Goal: Task Accomplishment & Management: Manage account settings

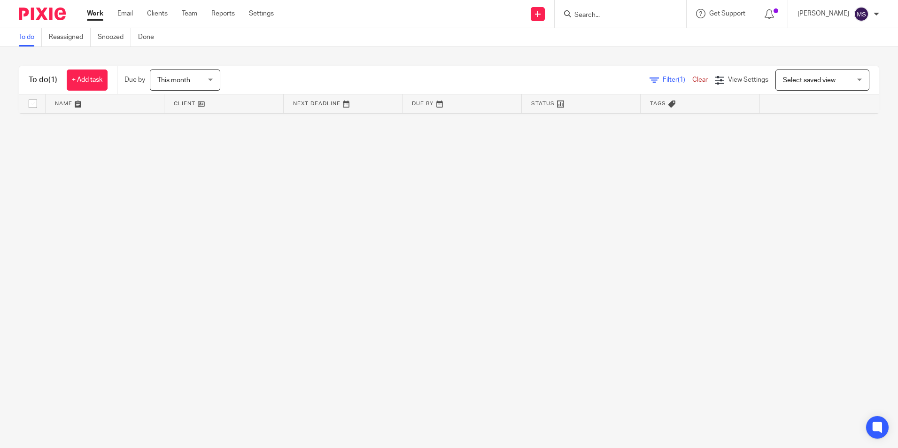
click at [604, 16] on input "Search" at bounding box center [615, 15] width 85 height 8
type input "knight, donna"
click at [621, 35] on link at bounding box center [630, 37] width 116 height 14
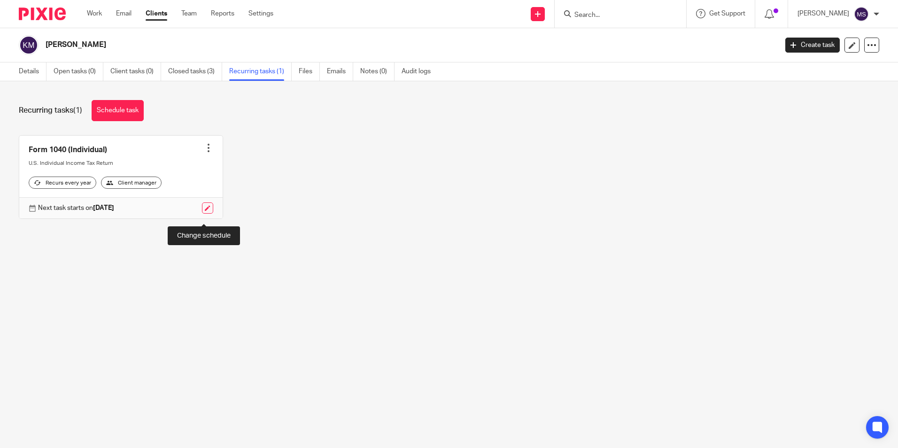
click at [202, 214] on link at bounding box center [207, 207] width 11 height 11
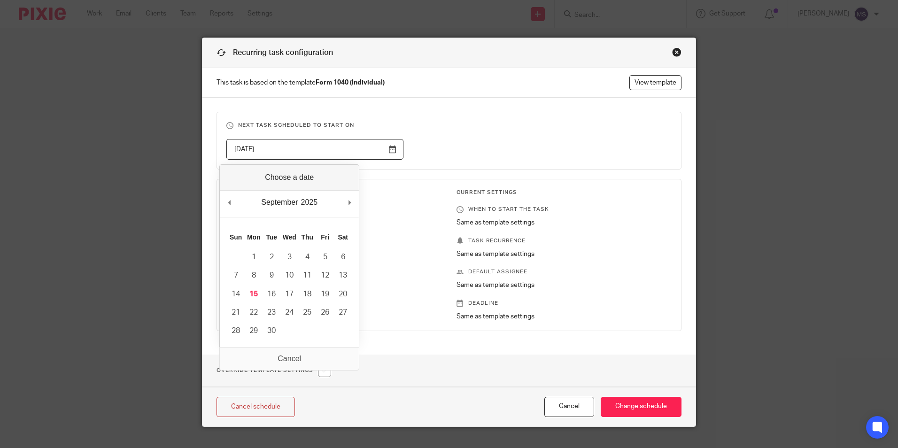
drag, startPoint x: 274, startPoint y: 150, endPoint x: 124, endPoint y: 134, distance: 151.6
click at [124, 134] on div "Recurring task configuration This task is based on the template Form 1040 (Indi…" at bounding box center [449, 224] width 898 height 448
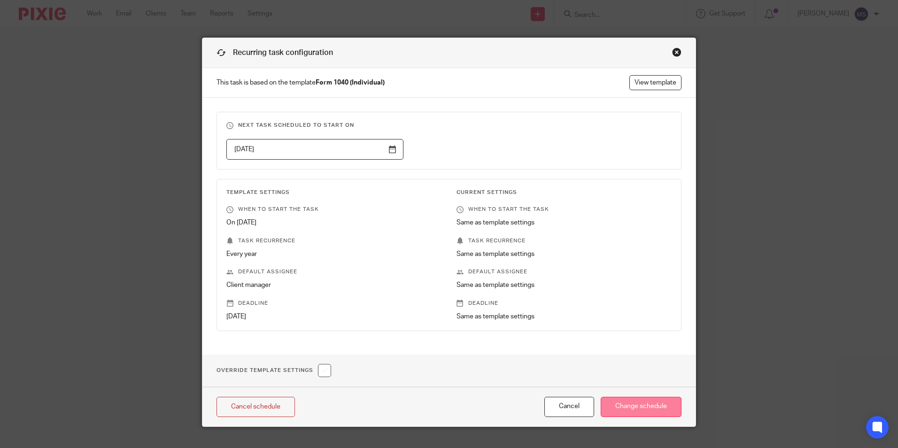
type input "2026-10-17"
click at [628, 402] on input "Change schedule" at bounding box center [641, 407] width 81 height 20
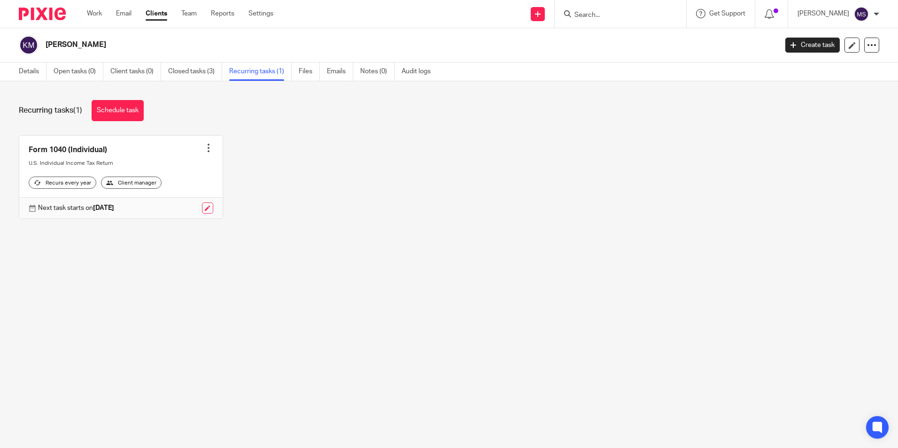
click at [205, 147] on div at bounding box center [208, 147] width 9 height 9
click at [166, 169] on link "Create task" at bounding box center [169, 169] width 75 height 14
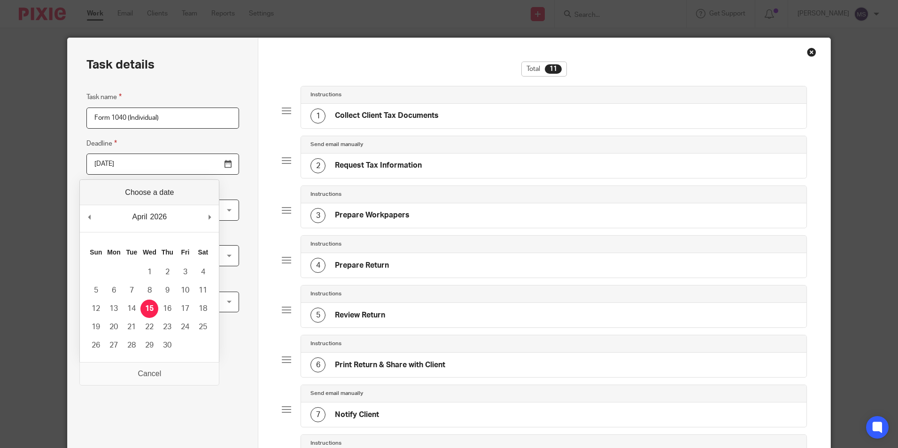
click at [139, 168] on input "2026-04-15" at bounding box center [162, 164] width 153 height 21
type input "2025-10-15"
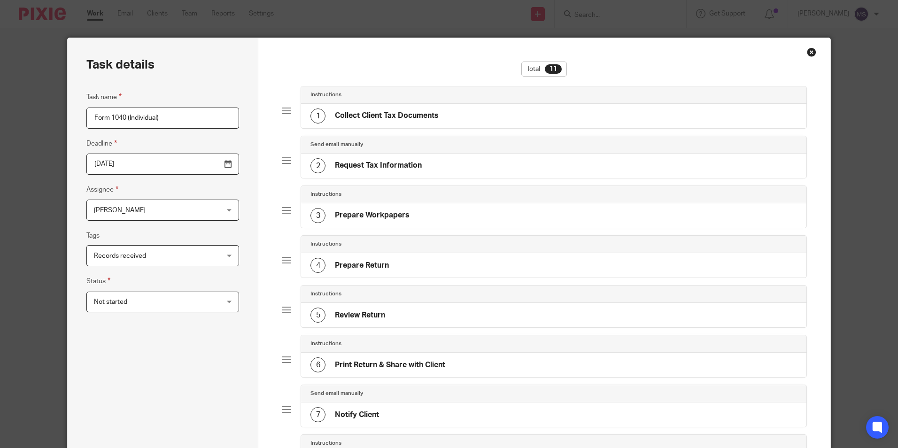
click at [139, 212] on span "[PERSON_NAME]" at bounding box center [152, 210] width 116 height 20
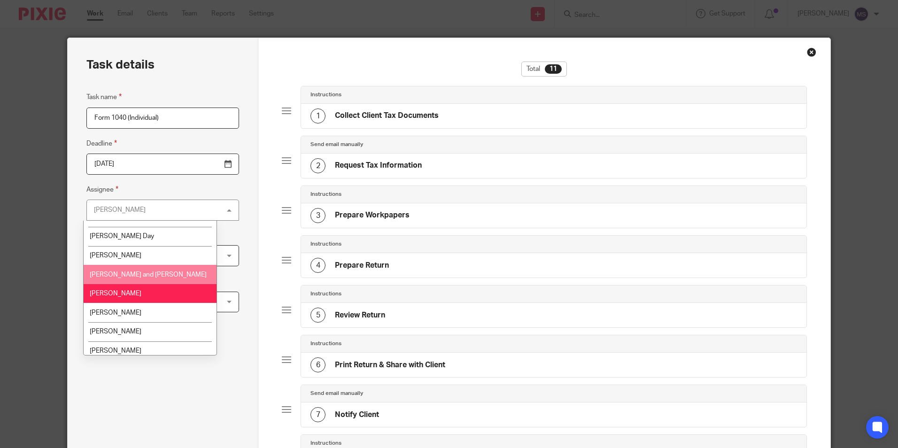
scroll to position [47, 0]
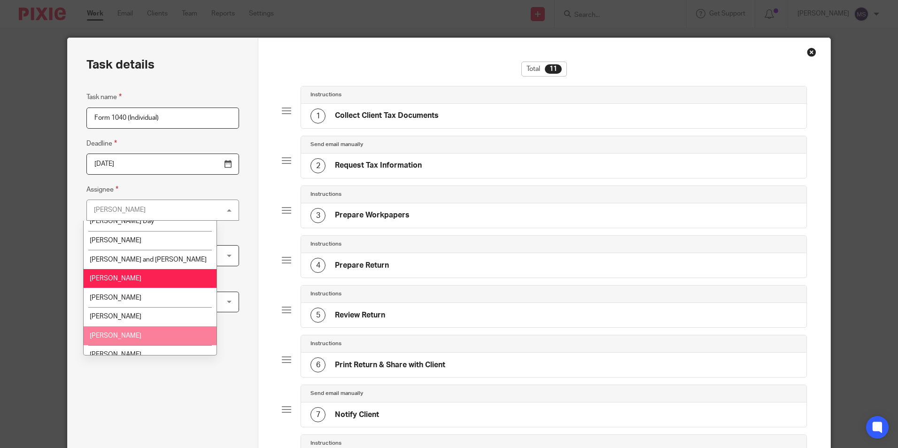
click at [133, 337] on li "[PERSON_NAME]" at bounding box center [150, 335] width 133 height 19
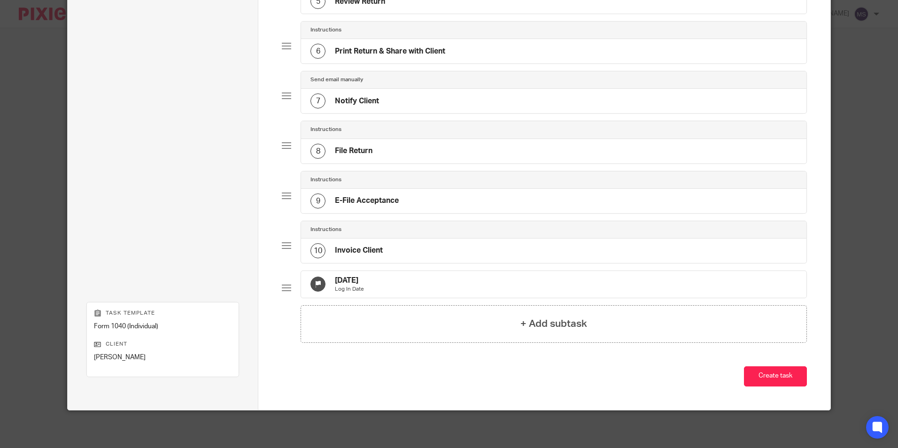
scroll to position [321, 0]
click at [364, 286] on p "Log In Date" at bounding box center [349, 290] width 29 height 8
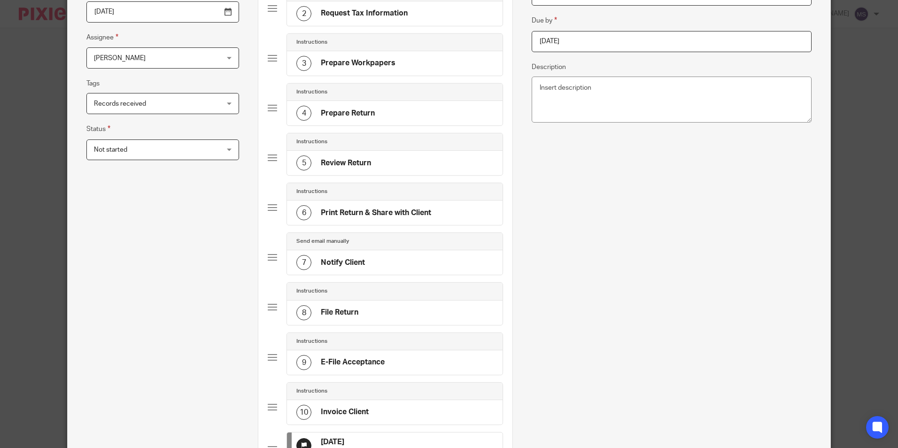
scroll to position [39, 0]
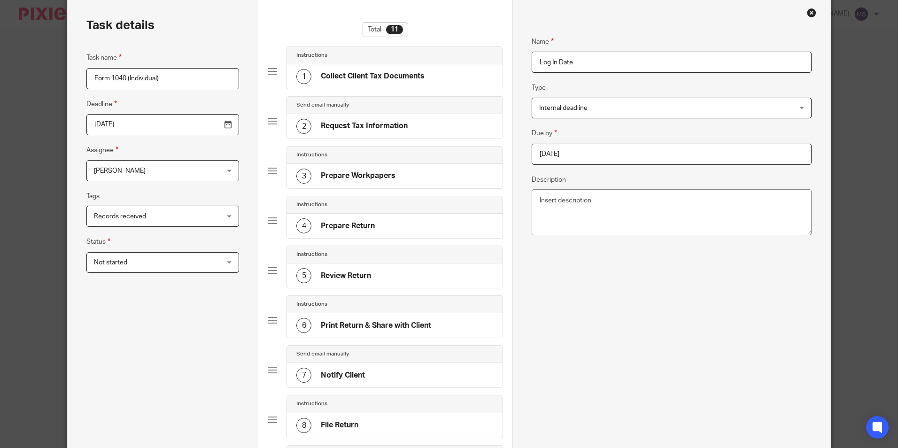
click at [626, 148] on input "2025-09-15" at bounding box center [671, 154] width 279 height 21
type input "2025-09-13"
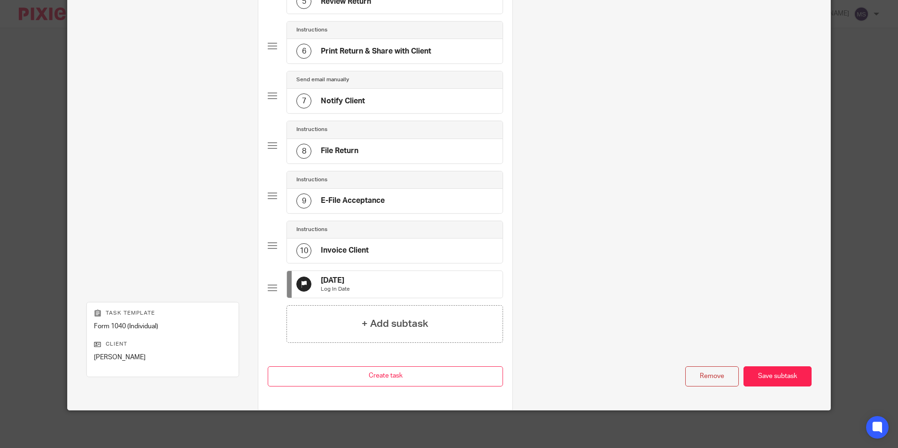
scroll to position [321, 0]
click at [764, 376] on div "Save subtask" at bounding box center [777, 376] width 68 height 20
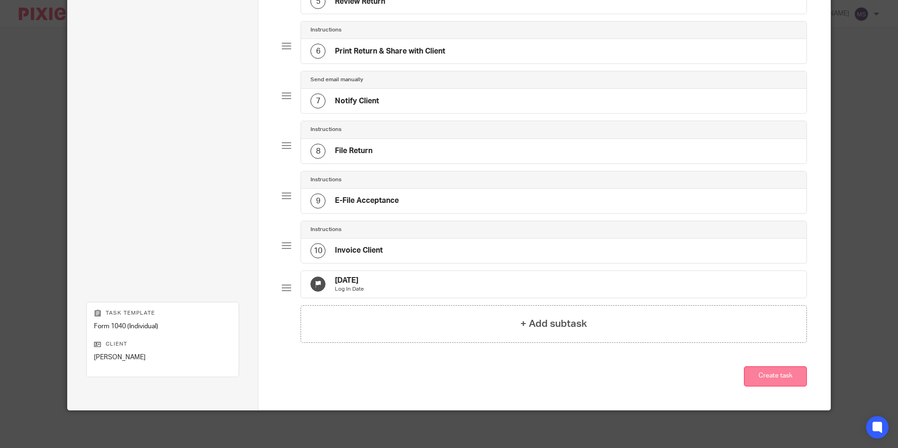
click at [764, 376] on button "Create task" at bounding box center [775, 376] width 63 height 20
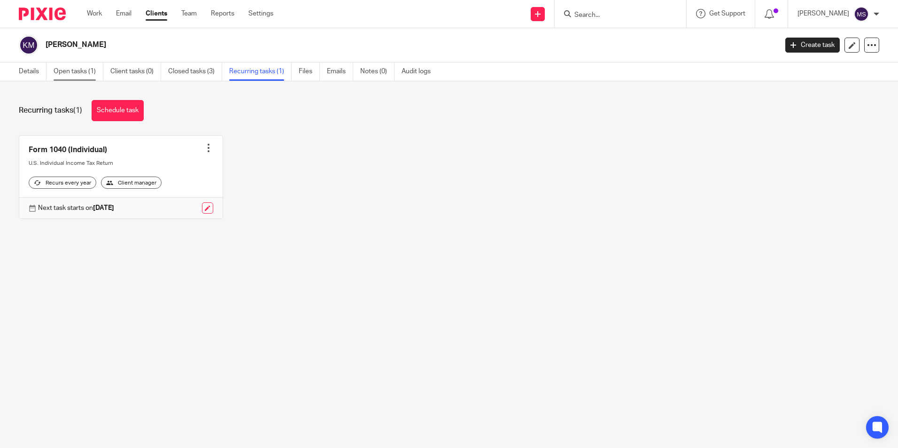
click at [81, 70] on link "Open tasks (1)" at bounding box center [79, 71] width 50 height 18
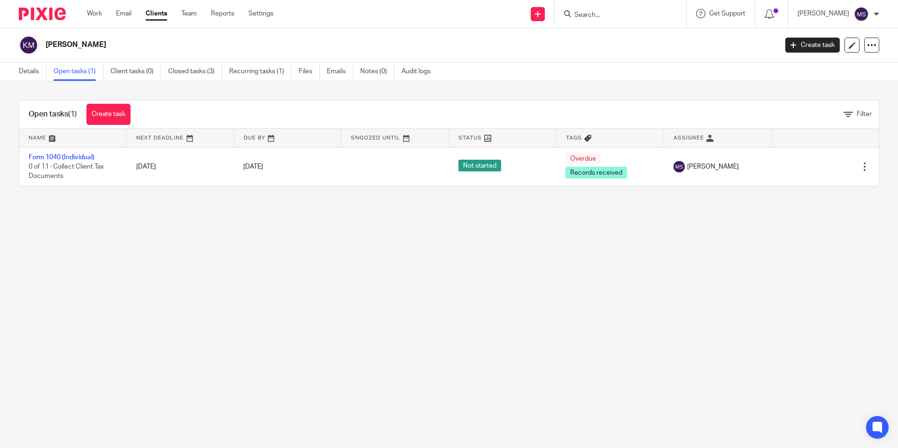
click at [596, 16] on input "Search" at bounding box center [615, 15] width 85 height 8
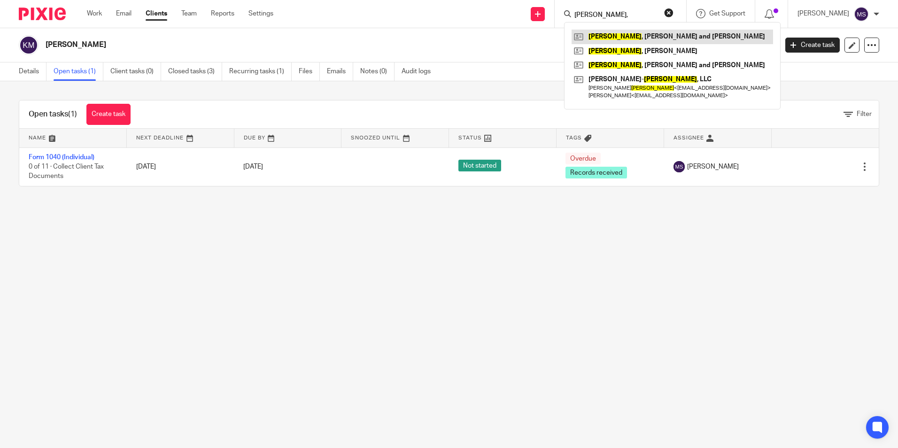
type input "[PERSON_NAME],"
click at [652, 39] on link at bounding box center [672, 37] width 201 height 14
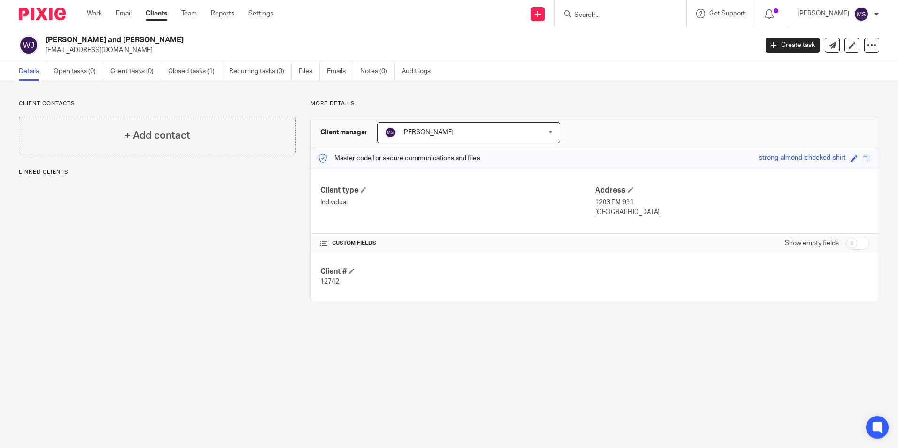
click at [593, 17] on input "Search" at bounding box center [615, 15] width 85 height 8
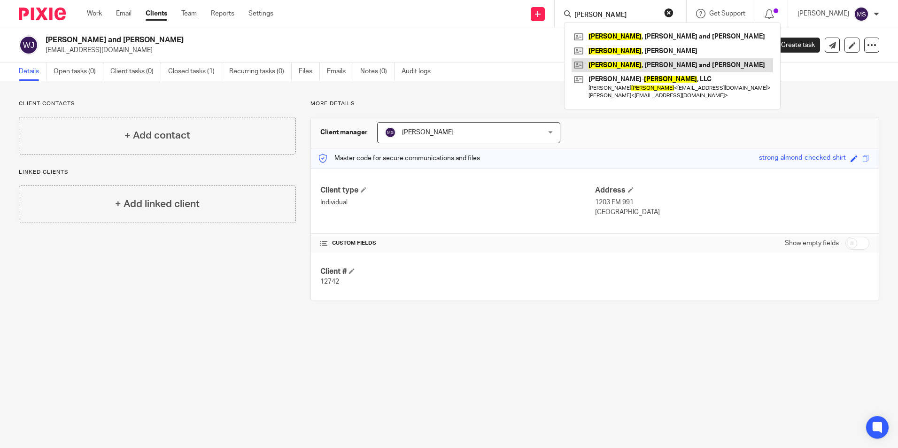
type input "[PERSON_NAME]"
click at [677, 67] on link at bounding box center [672, 65] width 201 height 14
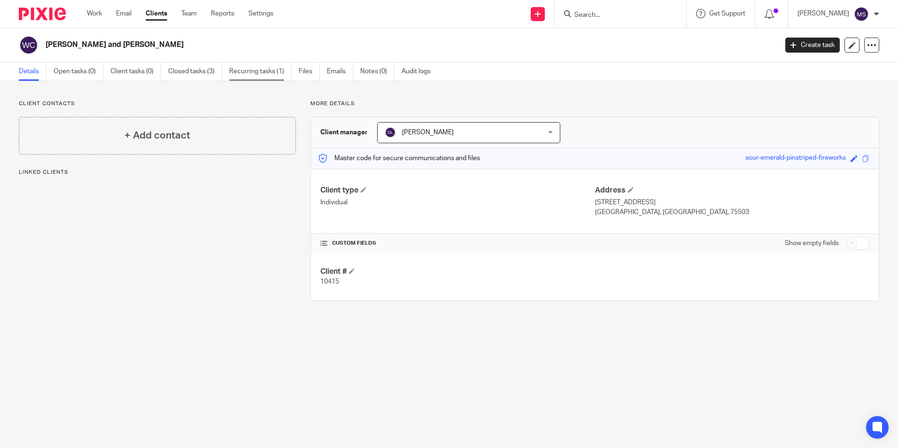
click at [253, 70] on link "Recurring tasks (1)" at bounding box center [260, 71] width 62 height 18
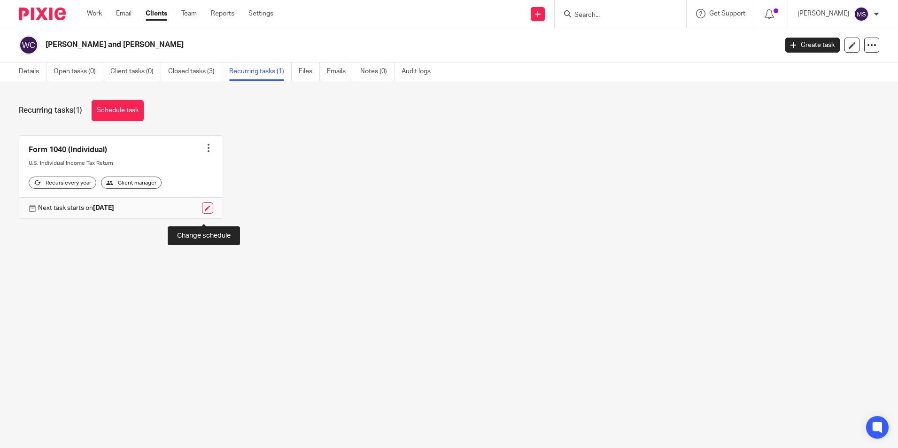
click at [203, 214] on link at bounding box center [207, 207] width 11 height 11
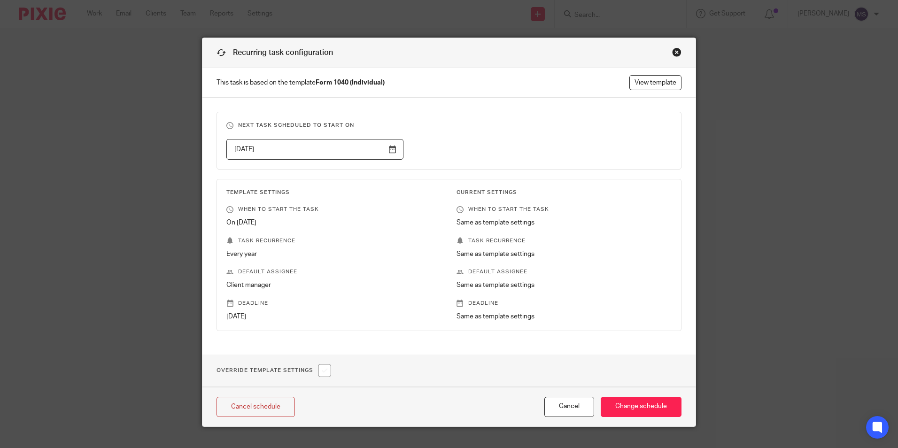
click at [284, 151] on input "2025-10-17" at bounding box center [314, 149] width 177 height 21
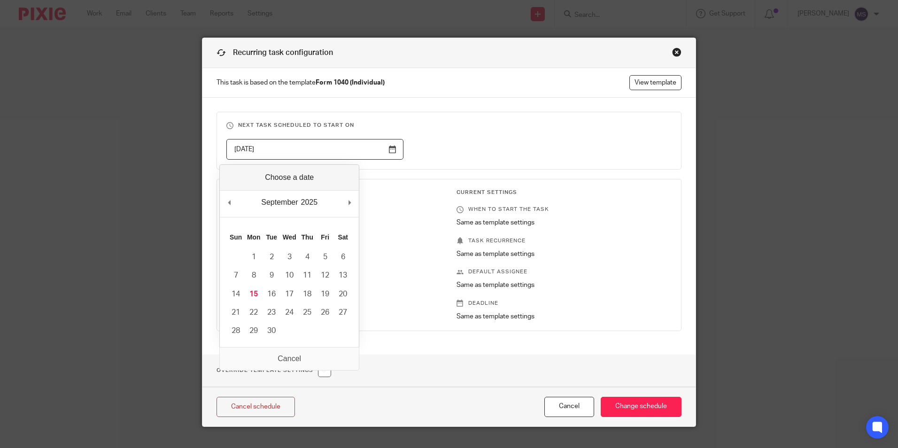
click at [284, 151] on input "2025-10-17" at bounding box center [314, 149] width 177 height 21
click at [484, 367] on div "Override Template Settings" at bounding box center [448, 371] width 493 height 32
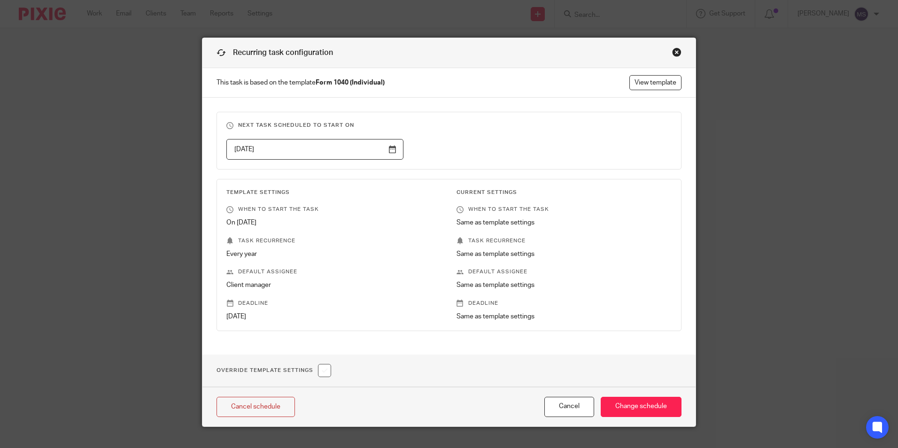
click at [674, 54] on div "Close this dialog window" at bounding box center [676, 51] width 9 height 9
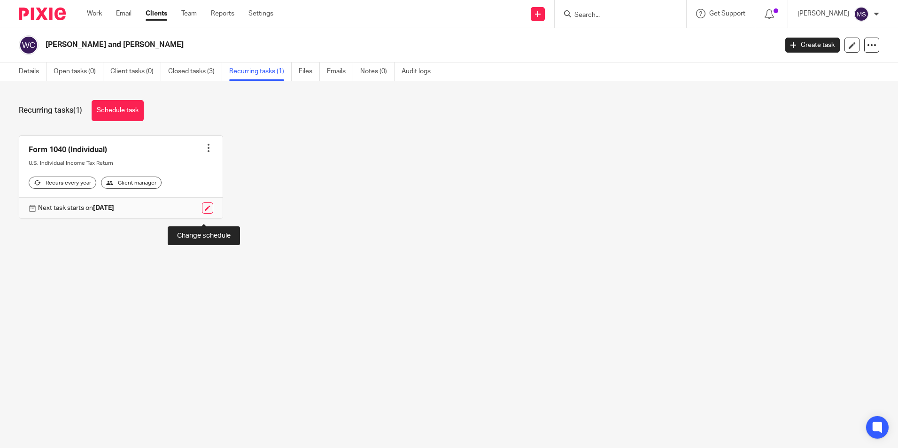
click at [202, 214] on link at bounding box center [207, 207] width 11 height 11
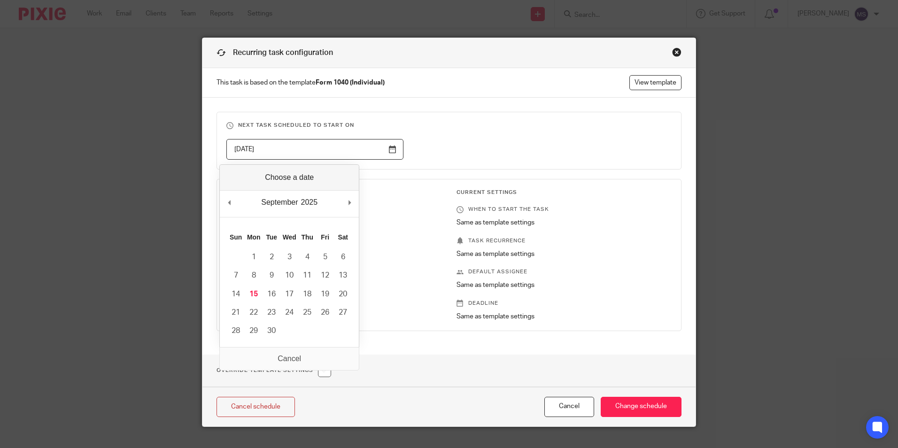
drag, startPoint x: 277, startPoint y: 152, endPoint x: 166, endPoint y: 139, distance: 111.6
click at [166, 139] on div "Recurring task configuration This task is based on the template Form 1040 (Indi…" at bounding box center [449, 224] width 898 height 448
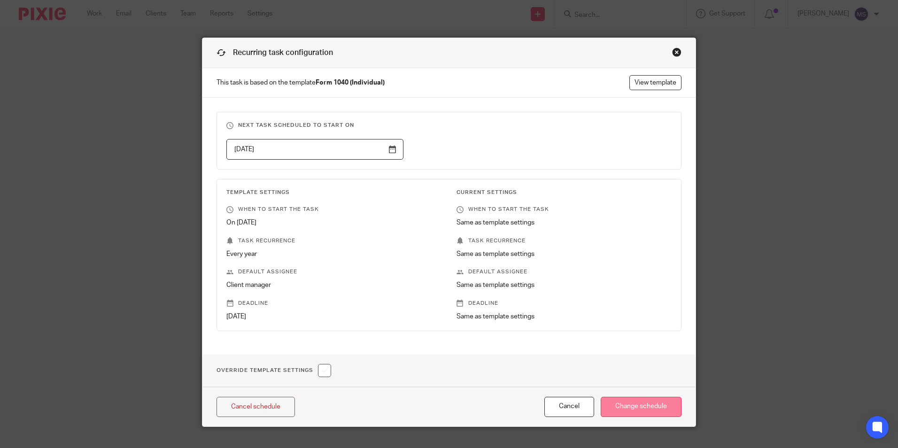
type input "2026-10-17"
click at [636, 407] on input "Change schedule" at bounding box center [641, 407] width 81 height 20
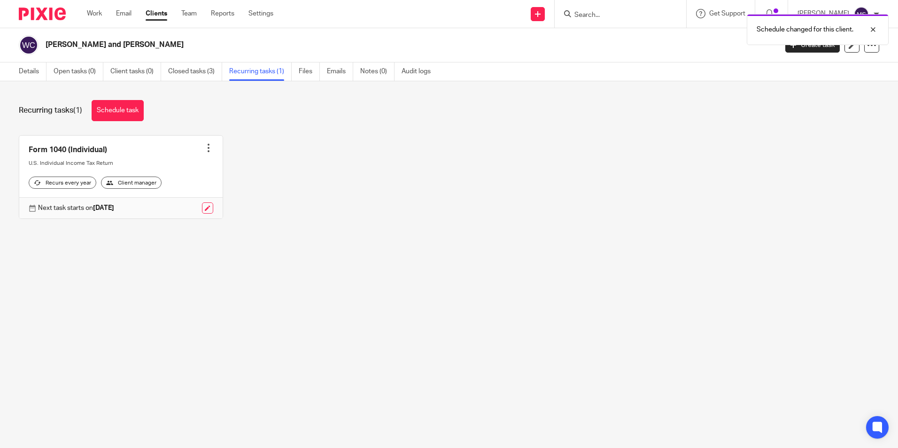
click at [204, 147] on div at bounding box center [208, 147] width 9 height 9
click at [161, 168] on link "Create task" at bounding box center [169, 169] width 75 height 14
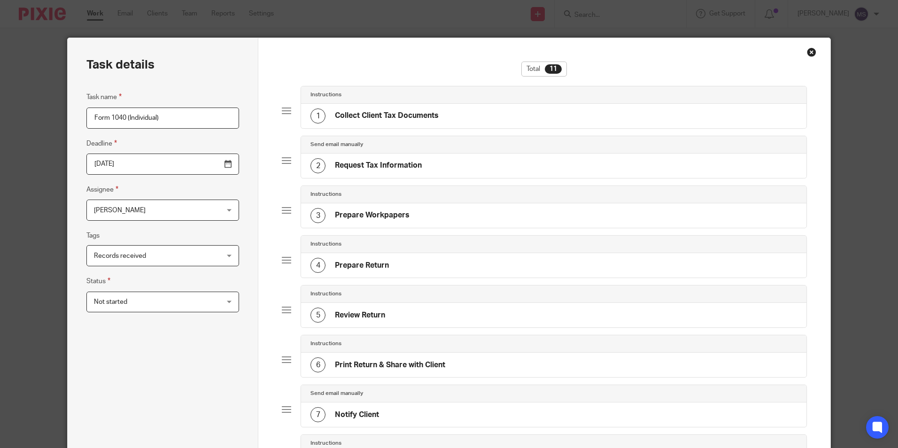
click at [131, 168] on input "2026-04-15" at bounding box center [162, 164] width 153 height 21
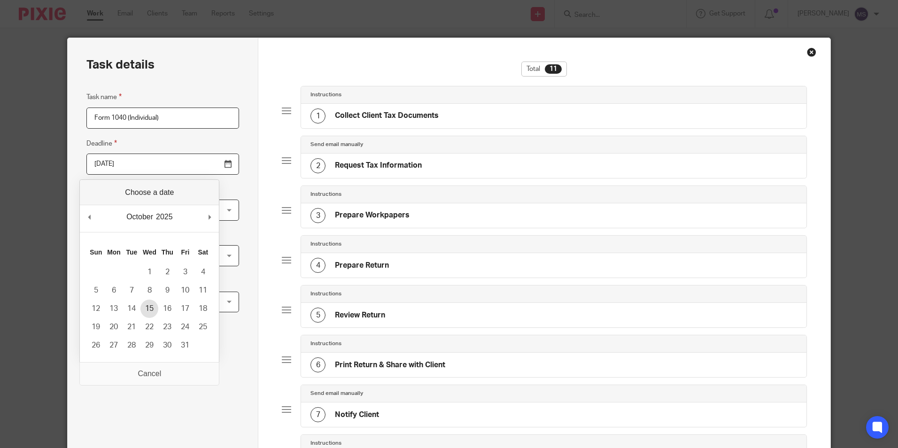
type input "2025-10-15"
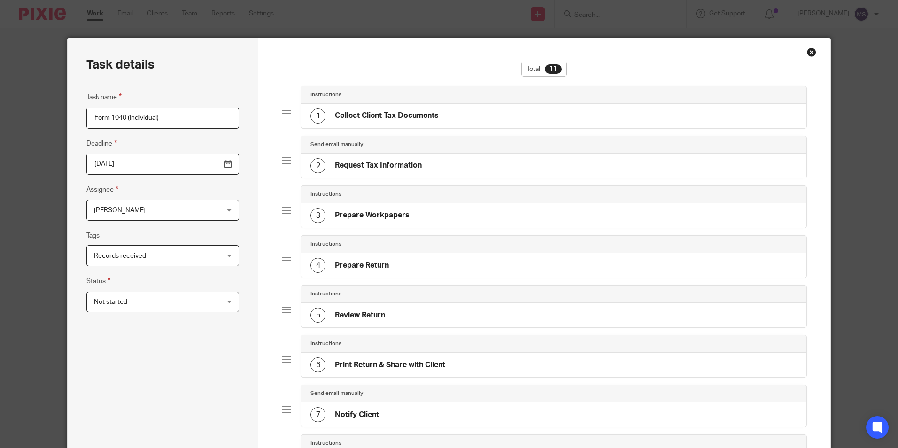
click at [127, 212] on span "[PERSON_NAME]" at bounding box center [120, 210] width 52 height 7
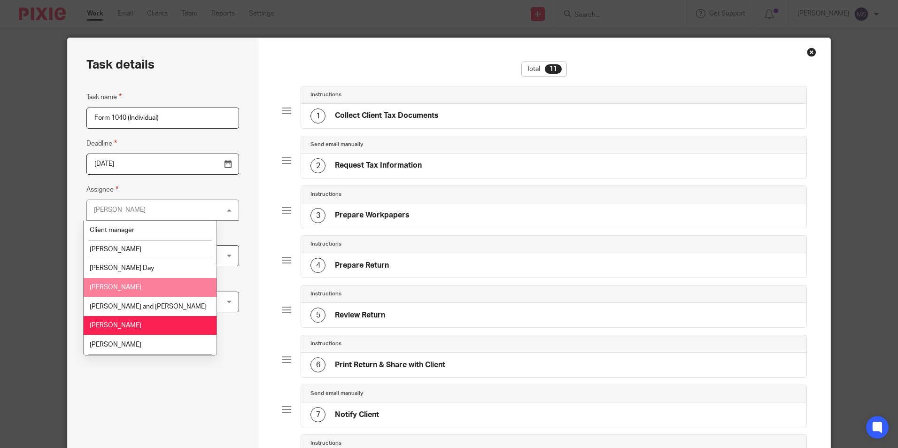
click at [110, 286] on span "Debra Lee" at bounding box center [116, 287] width 52 height 7
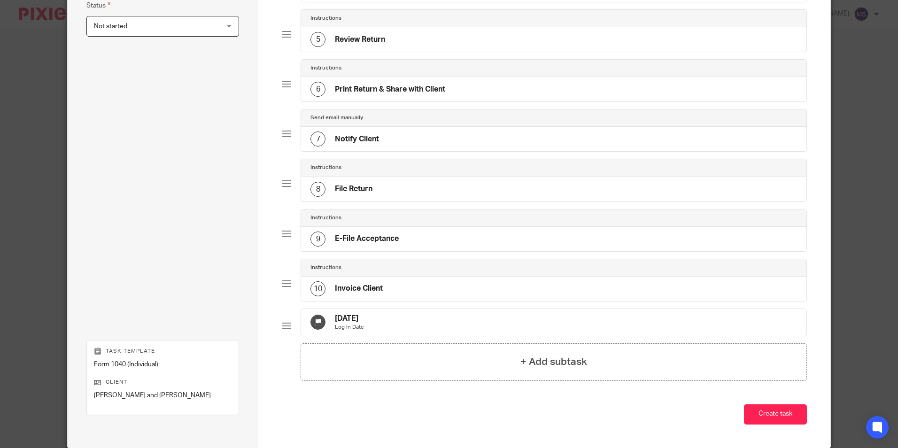
scroll to position [321, 0]
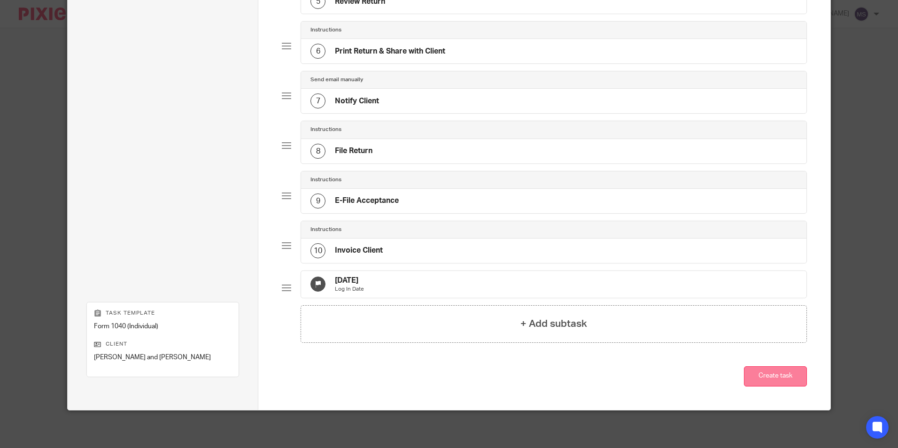
click at [769, 375] on button "Create task" at bounding box center [775, 376] width 63 height 20
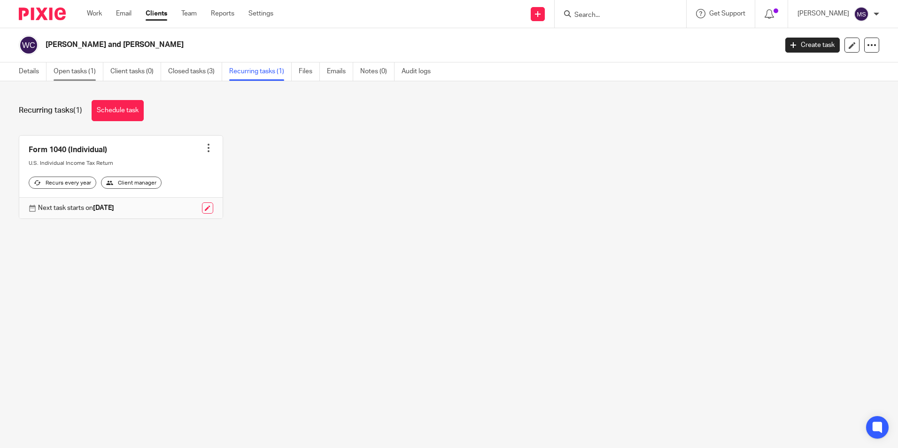
click at [79, 70] on link "Open tasks (1)" at bounding box center [79, 71] width 50 height 18
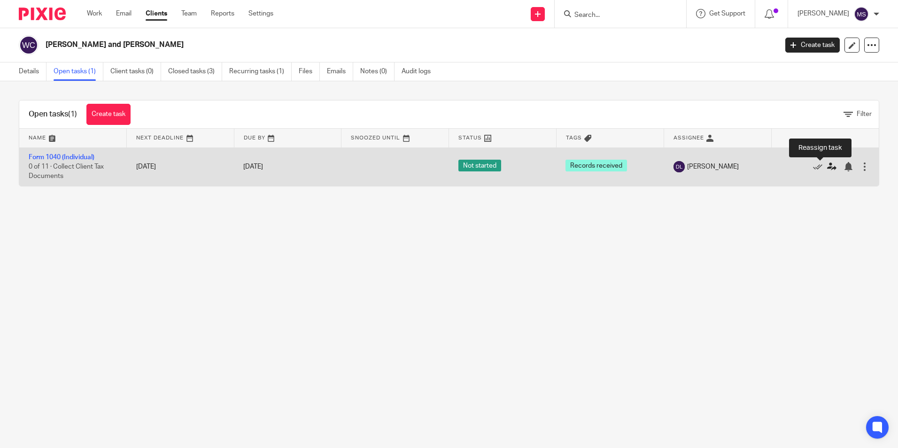
click at [827, 168] on icon at bounding box center [831, 166] width 9 height 9
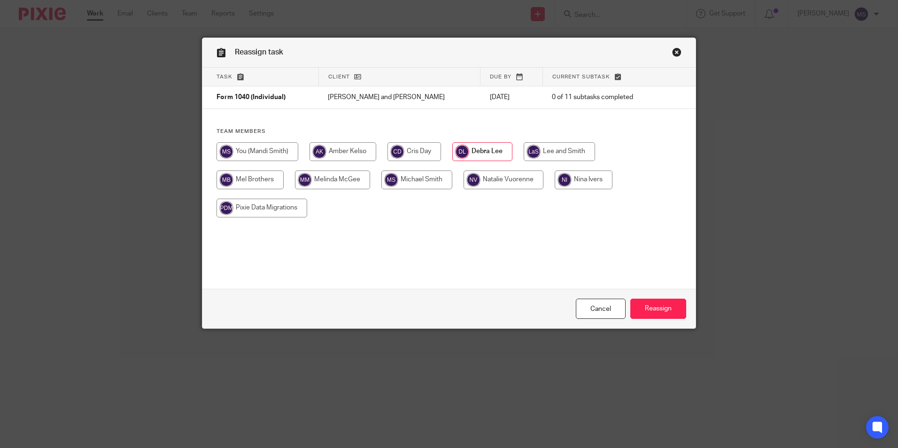
click at [356, 154] on input "radio" at bounding box center [342, 151] width 67 height 19
radio input "true"
click at [649, 310] on input "Reassign" at bounding box center [658, 309] width 56 height 20
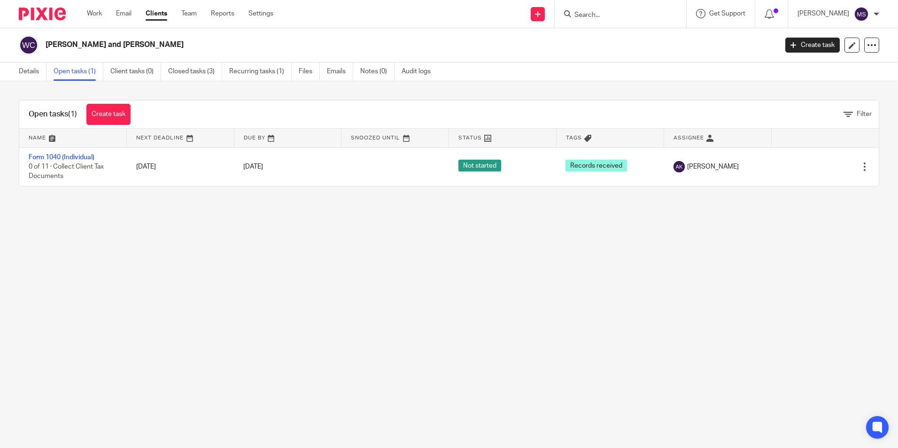
click at [603, 15] on input "Search" at bounding box center [615, 15] width 85 height 8
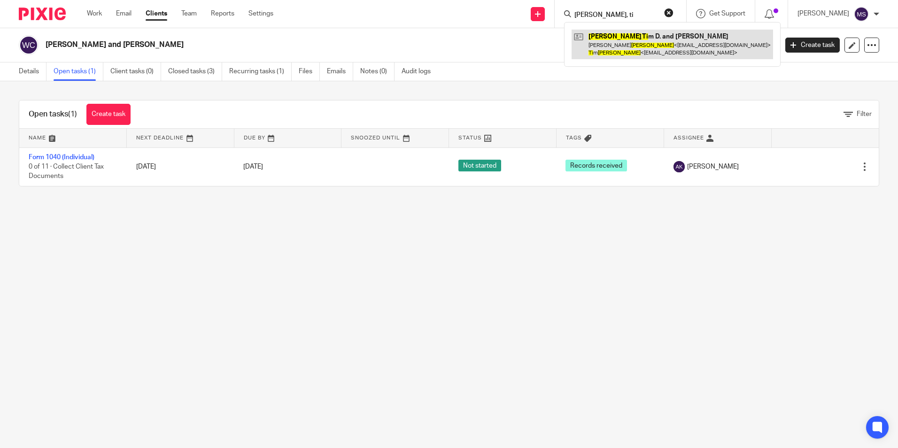
type input "graham, ti"
click at [640, 44] on link at bounding box center [672, 44] width 201 height 29
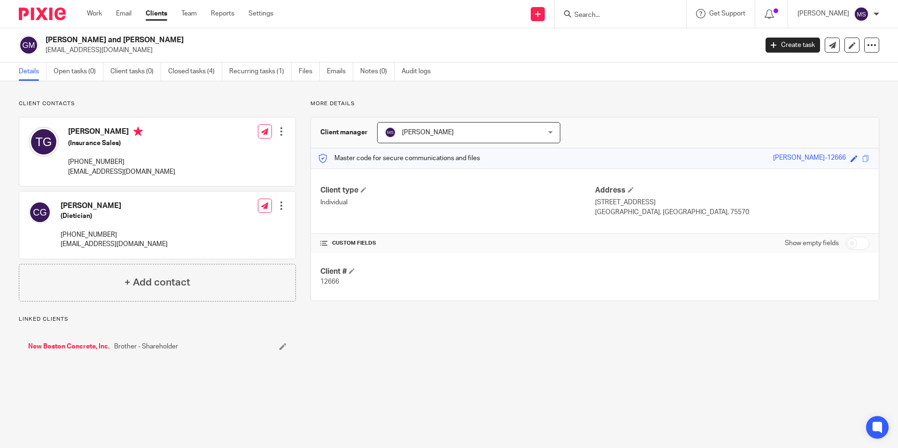
click at [273, 72] on link "Recurring tasks (1)" at bounding box center [260, 71] width 62 height 18
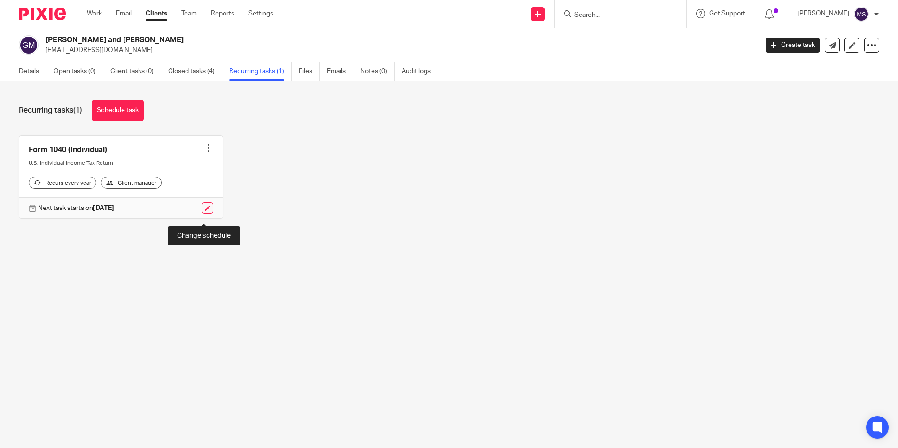
click at [203, 214] on link at bounding box center [207, 207] width 11 height 11
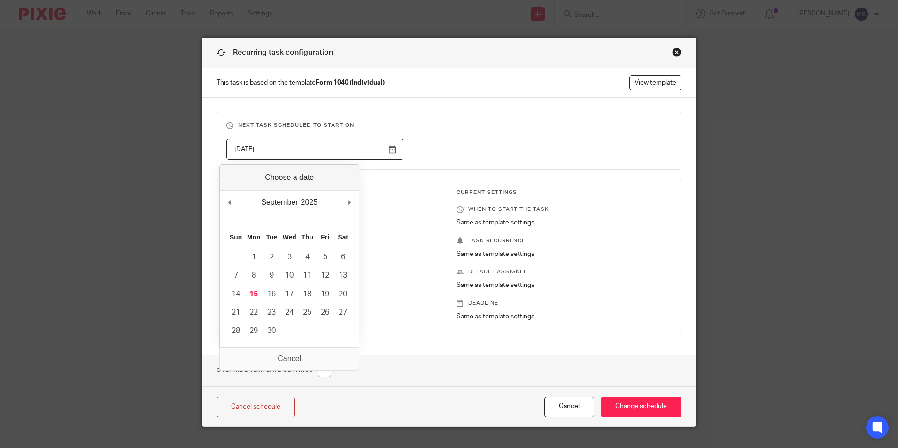
drag, startPoint x: 165, startPoint y: 132, endPoint x: 79, endPoint y: 119, distance: 87.4
click at [79, 119] on div "Recurring task configuration This task is based on the template Form 1040 (Indi…" at bounding box center [449, 224] width 898 height 448
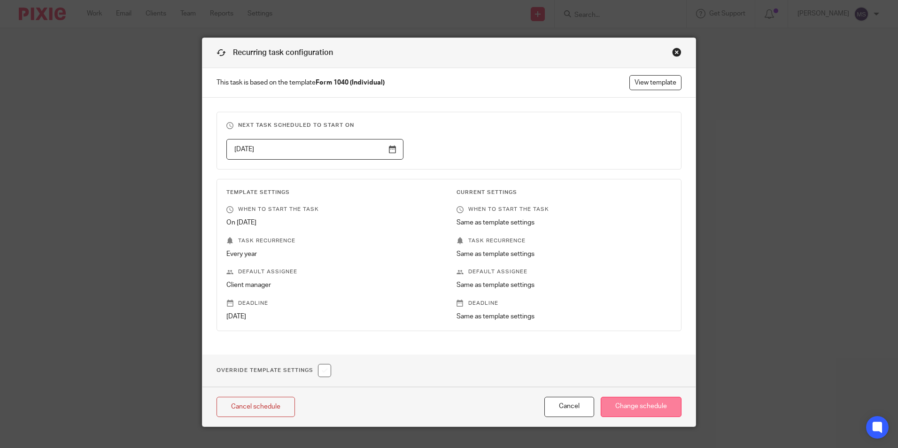
type input "[DATE]"
click at [624, 403] on input "Change schedule" at bounding box center [641, 407] width 81 height 20
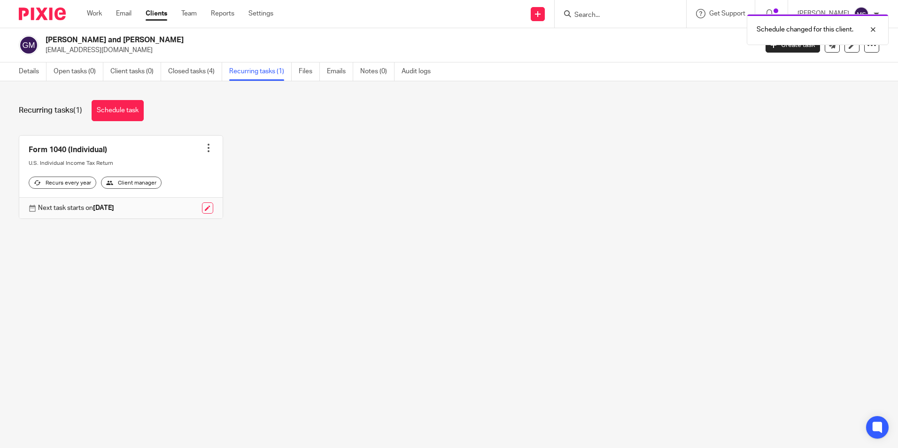
click at [208, 150] on div at bounding box center [208, 147] width 9 height 9
click at [167, 171] on link "Create task" at bounding box center [169, 169] width 75 height 14
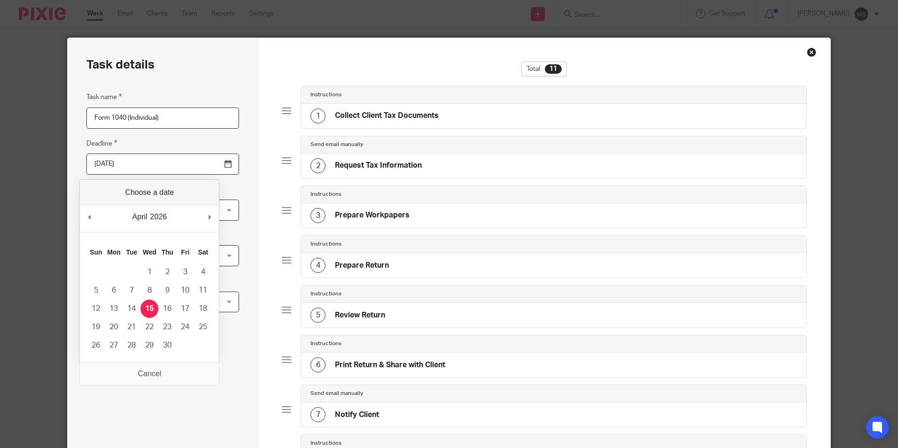
click at [145, 163] on input "2026-04-15" at bounding box center [162, 164] width 153 height 21
type input "2025-10-15"
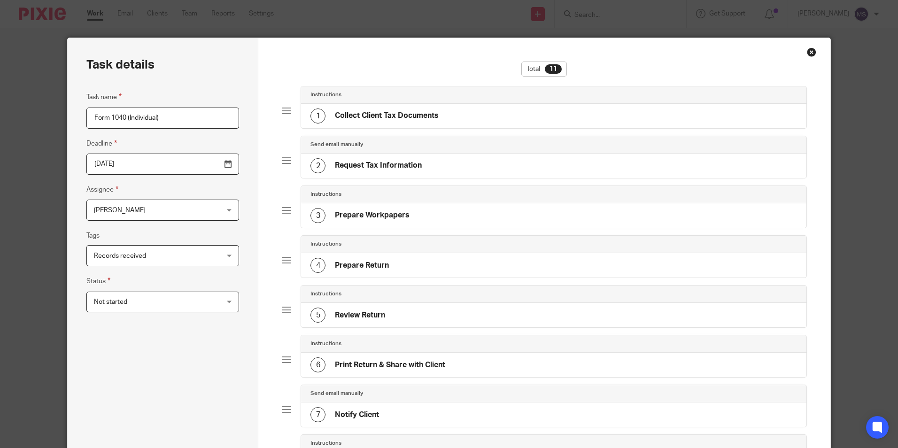
click at [152, 214] on span "[PERSON_NAME]" at bounding box center [152, 210] width 116 height 20
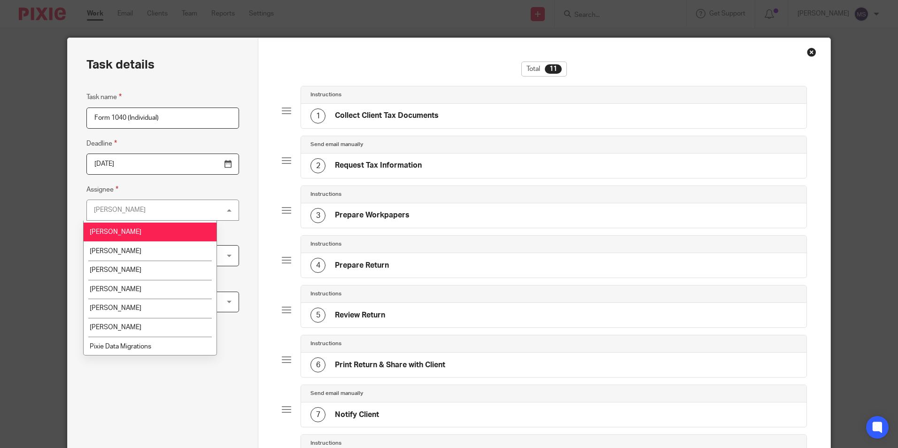
scroll to position [94, 0]
click at [143, 287] on li "[PERSON_NAME]" at bounding box center [150, 288] width 133 height 19
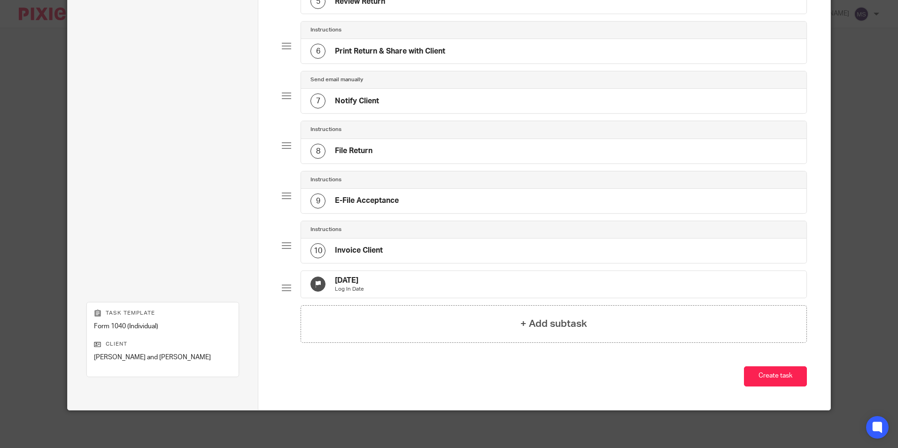
scroll to position [321, 0]
click at [757, 373] on button "Create task" at bounding box center [775, 376] width 63 height 20
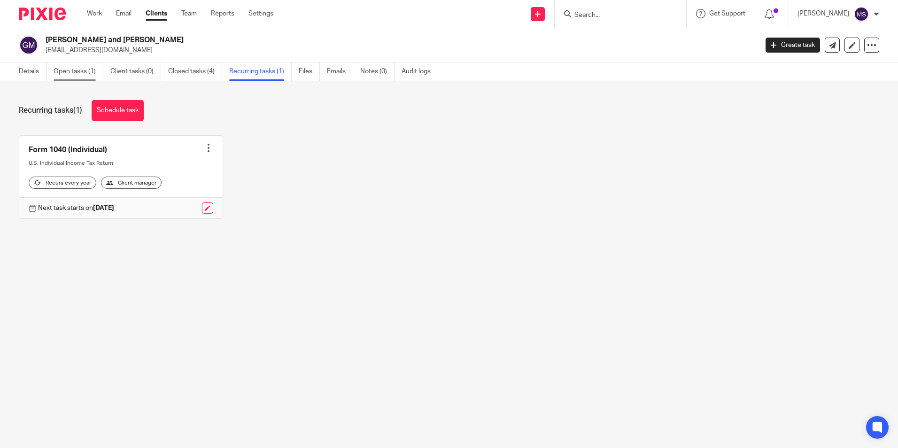
click at [78, 70] on link "Open tasks (1)" at bounding box center [79, 71] width 50 height 18
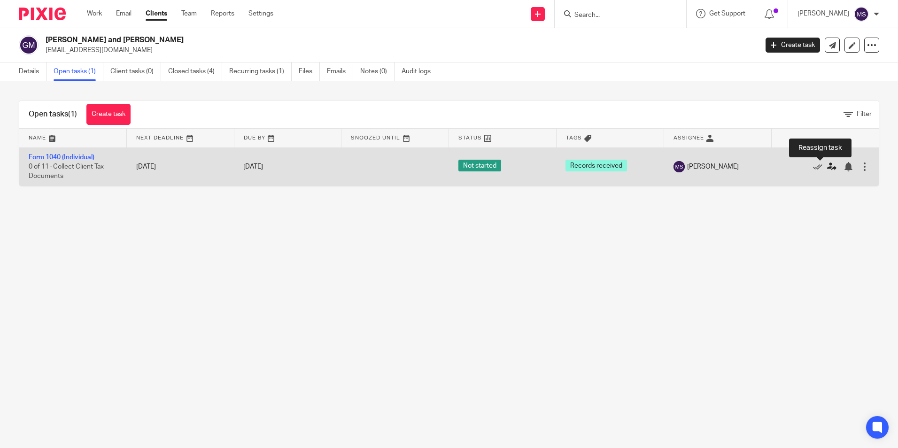
click at [827, 169] on icon at bounding box center [831, 166] width 9 height 9
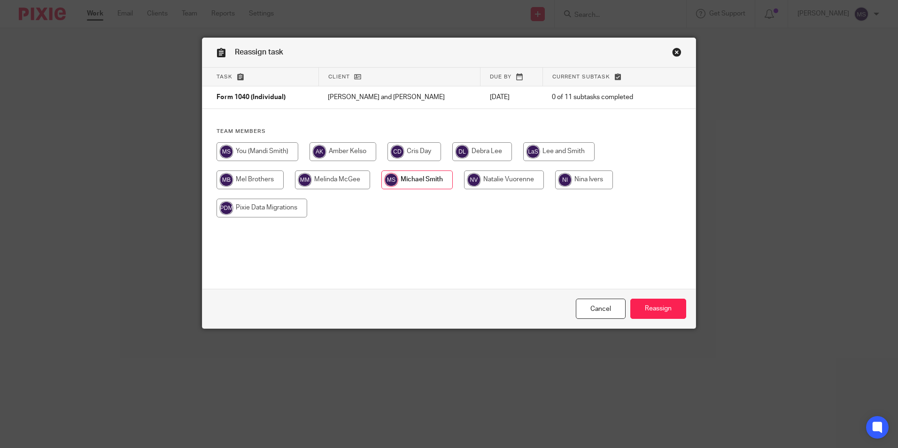
click at [336, 149] on input "radio" at bounding box center [342, 151] width 67 height 19
radio input "true"
click at [644, 302] on input "Reassign" at bounding box center [658, 309] width 56 height 20
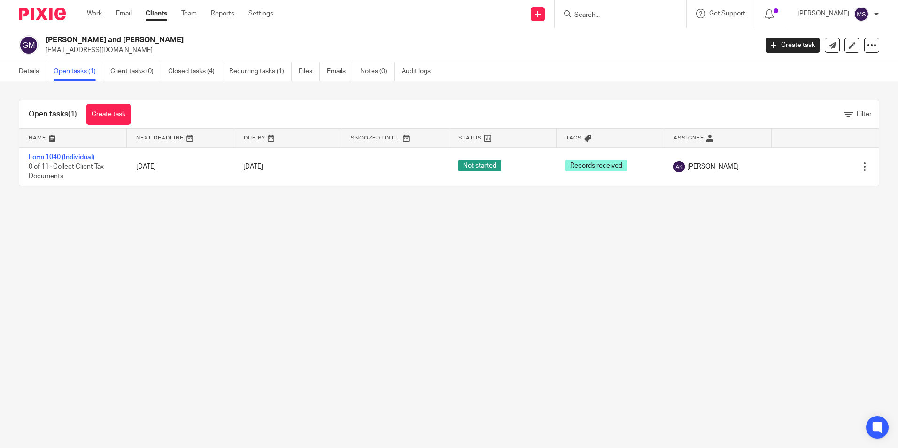
click at [591, 14] on input "Search" at bounding box center [615, 15] width 85 height 8
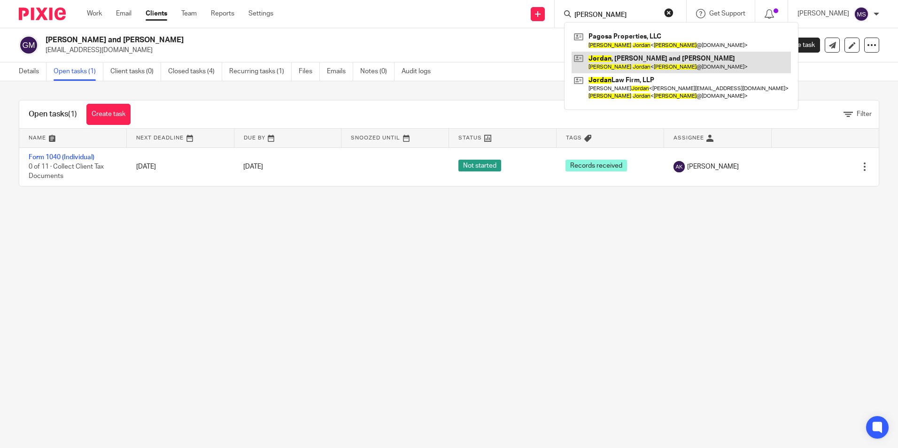
type input "[PERSON_NAME]"
click at [652, 62] on link at bounding box center [681, 63] width 219 height 22
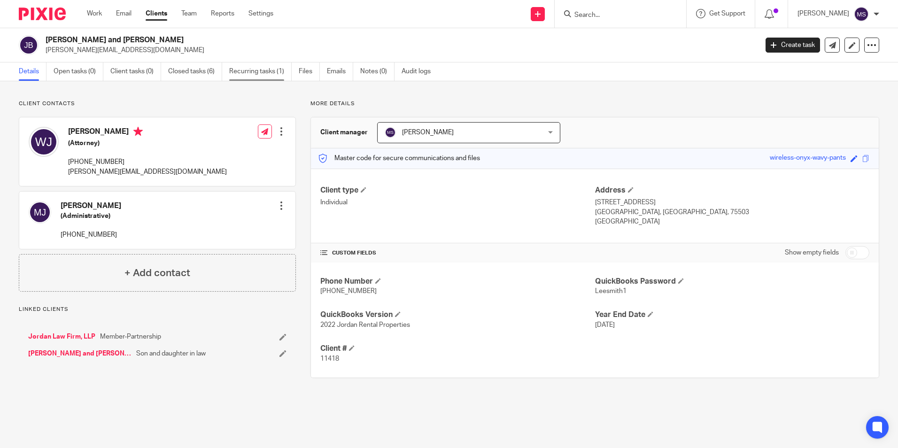
click at [269, 71] on link "Recurring tasks (1)" at bounding box center [260, 71] width 62 height 18
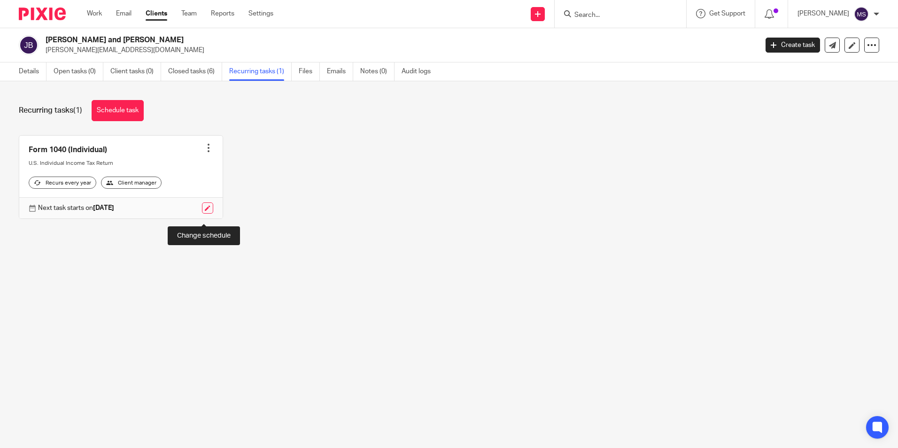
click at [204, 214] on link at bounding box center [207, 207] width 11 height 11
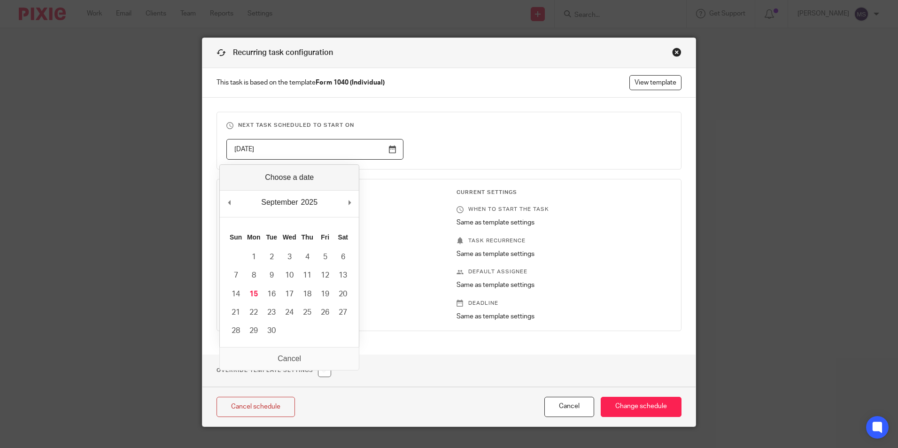
drag, startPoint x: 280, startPoint y: 147, endPoint x: 163, endPoint y: 150, distance: 117.0
click at [163, 150] on div "Recurring task configuration This task is based on the template Form 1040 (Indi…" at bounding box center [449, 224] width 898 height 448
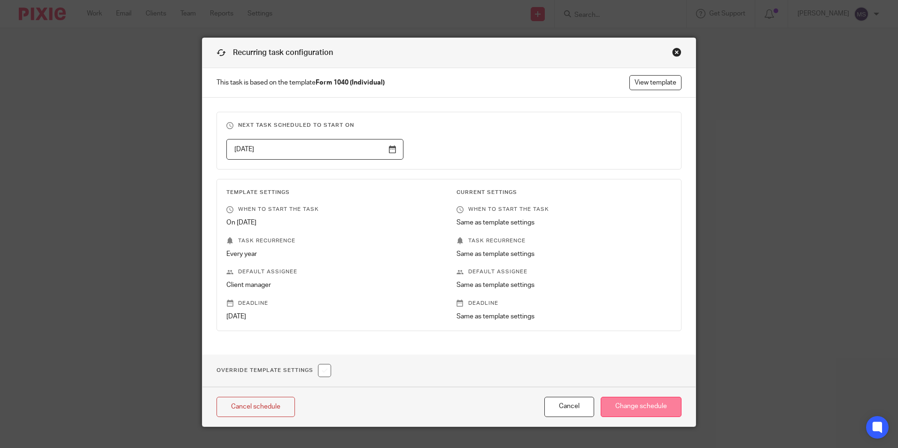
type input "[DATE]"
click at [621, 406] on input "Change schedule" at bounding box center [641, 407] width 81 height 20
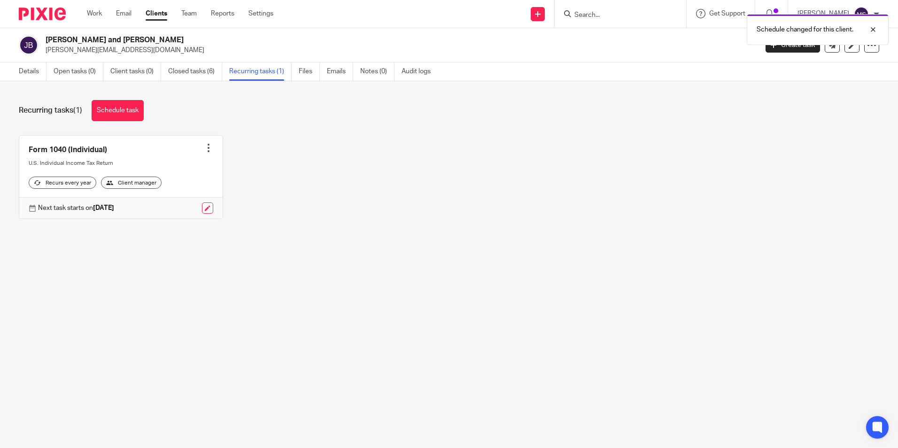
click at [204, 152] on div at bounding box center [208, 147] width 9 height 9
click at [171, 165] on link "Create task" at bounding box center [169, 169] width 75 height 14
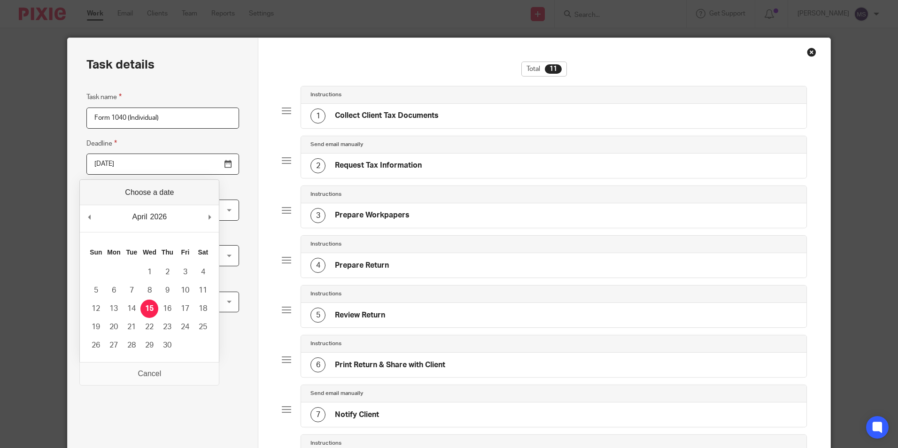
click at [154, 164] on input "2026-04-15" at bounding box center [162, 164] width 153 height 21
type input "2025-10-15"
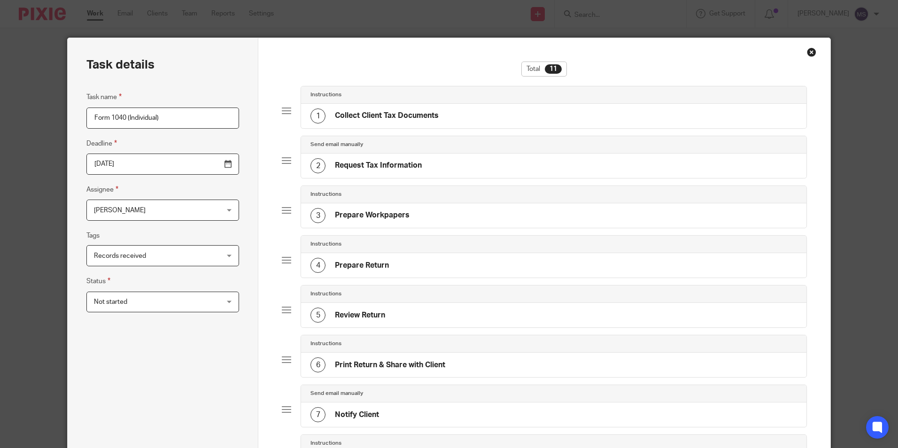
click at [141, 215] on span "[PERSON_NAME]" at bounding box center [152, 210] width 116 height 20
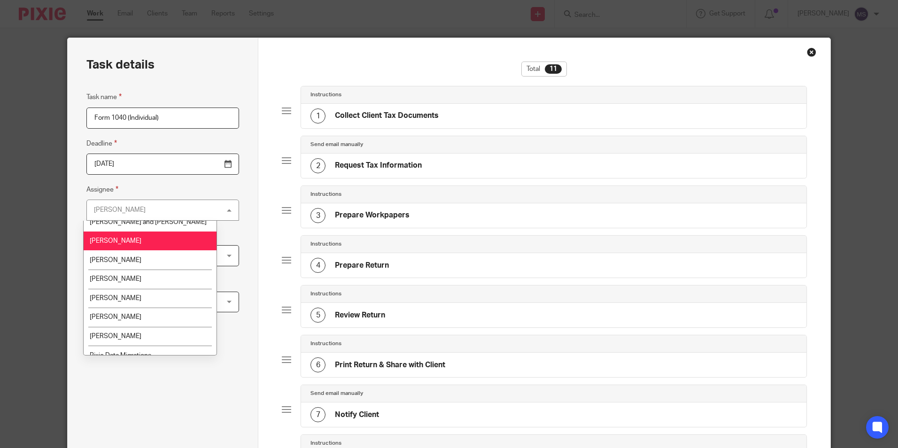
scroll to position [94, 0]
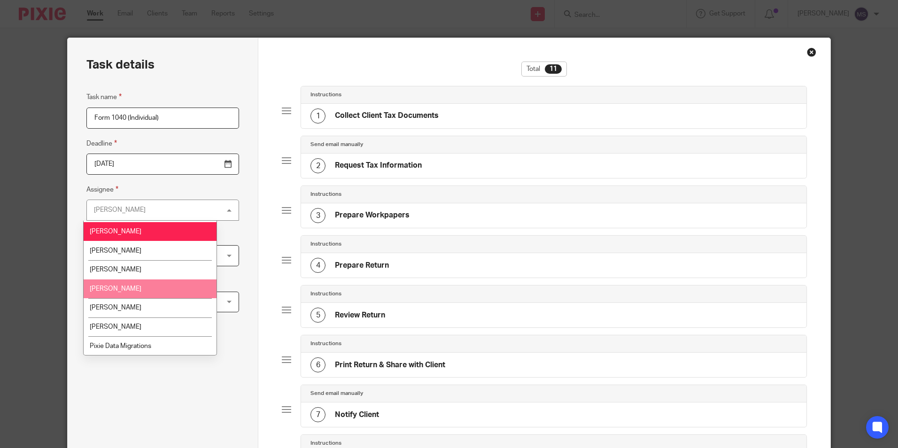
click at [133, 293] on li "Michael Smith" at bounding box center [150, 288] width 133 height 19
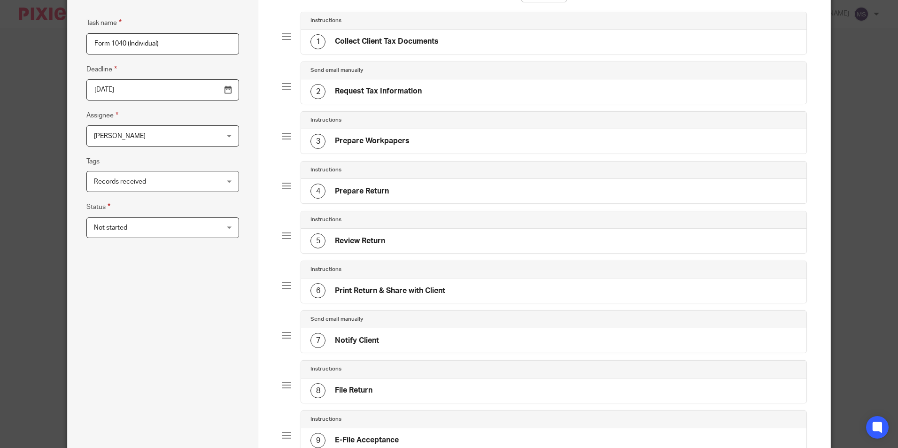
scroll to position [321, 0]
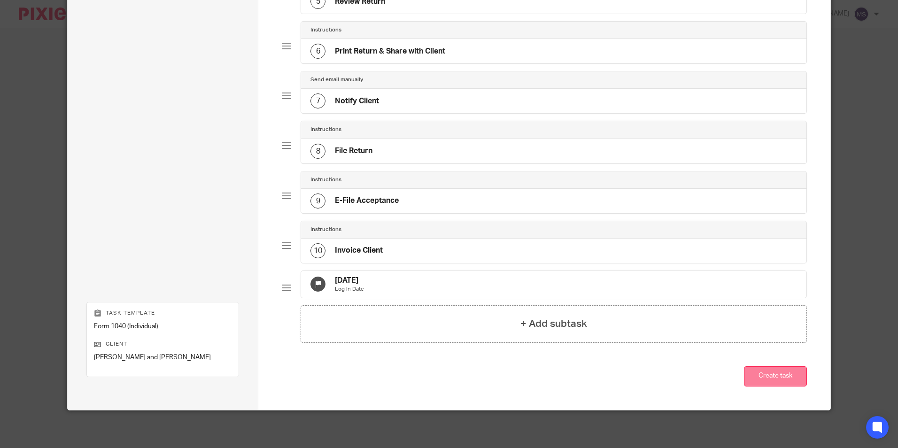
click at [775, 371] on button "Create task" at bounding box center [775, 376] width 63 height 20
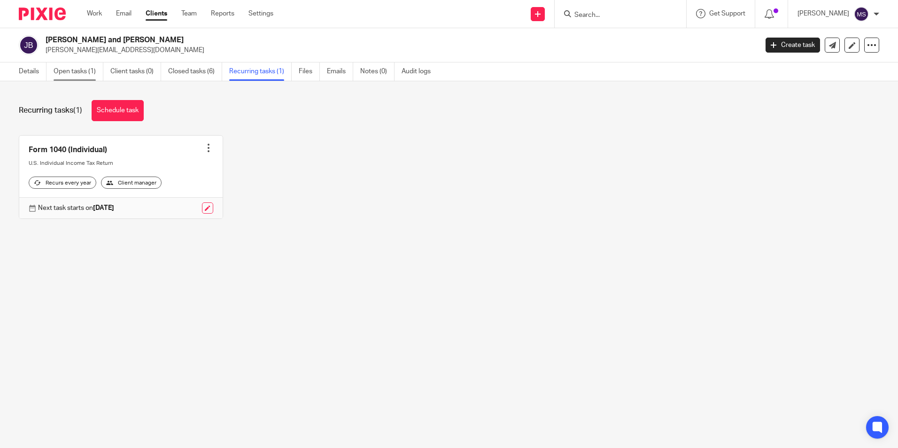
click at [77, 72] on link "Open tasks (1)" at bounding box center [79, 71] width 50 height 18
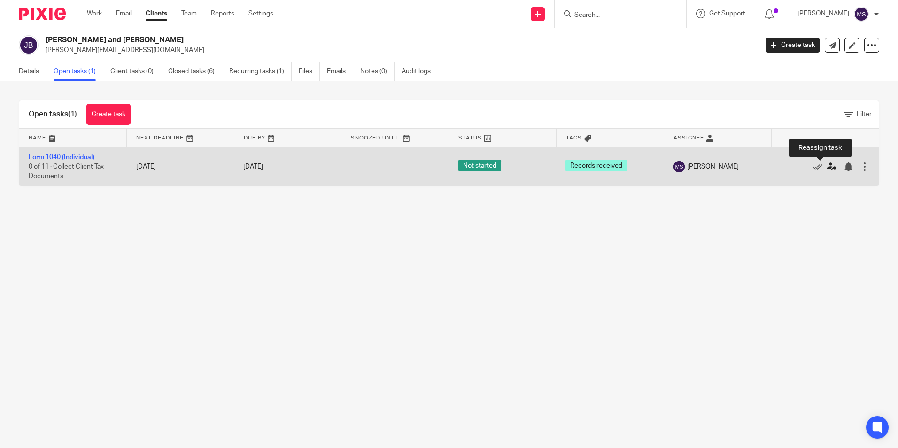
click at [827, 169] on icon at bounding box center [831, 166] width 9 height 9
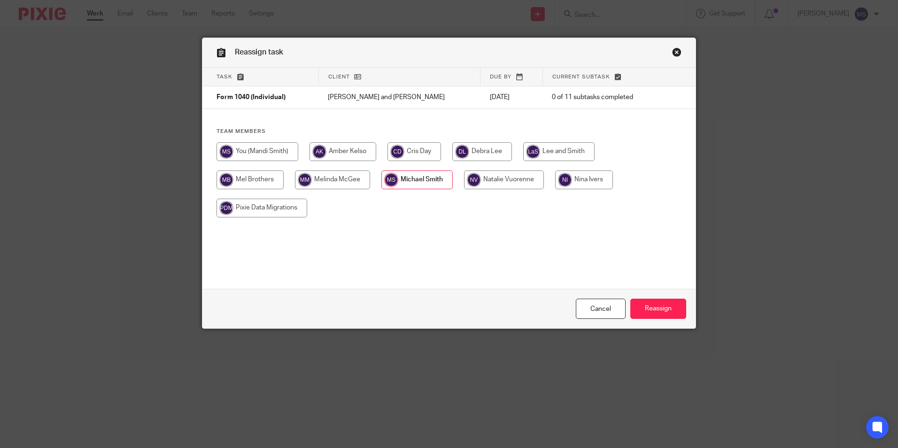
click at [571, 176] on input "radio" at bounding box center [584, 179] width 58 height 19
radio input "true"
click at [656, 309] on input "Reassign" at bounding box center [658, 309] width 56 height 20
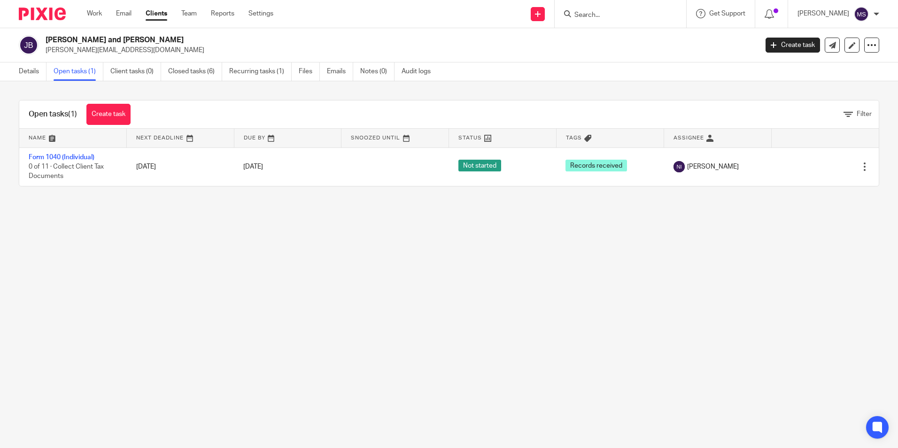
click at [603, 15] on input "Search" at bounding box center [615, 15] width 85 height 8
type input "espinoz"
click at [614, 35] on link at bounding box center [653, 37] width 163 height 14
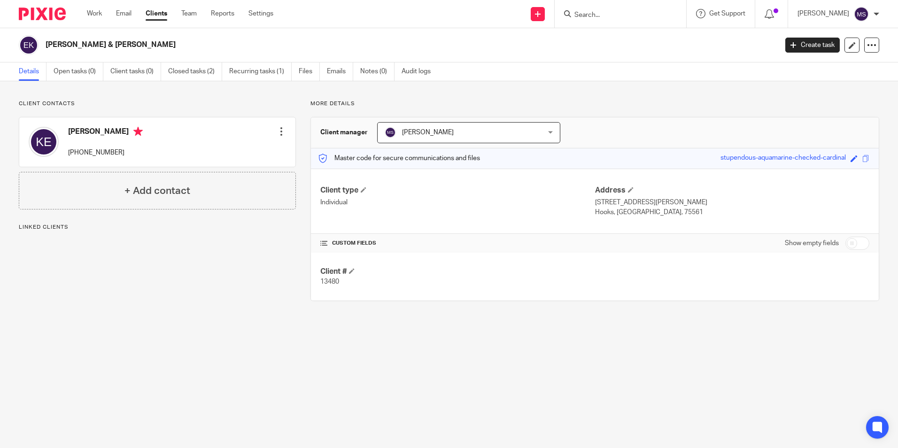
click at [259, 70] on link "Recurring tasks (1)" at bounding box center [260, 71] width 62 height 18
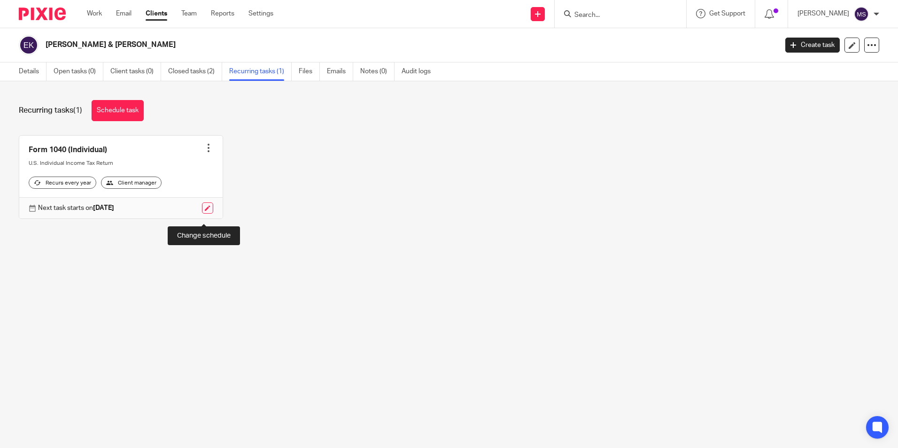
click at [203, 214] on link at bounding box center [207, 207] width 11 height 11
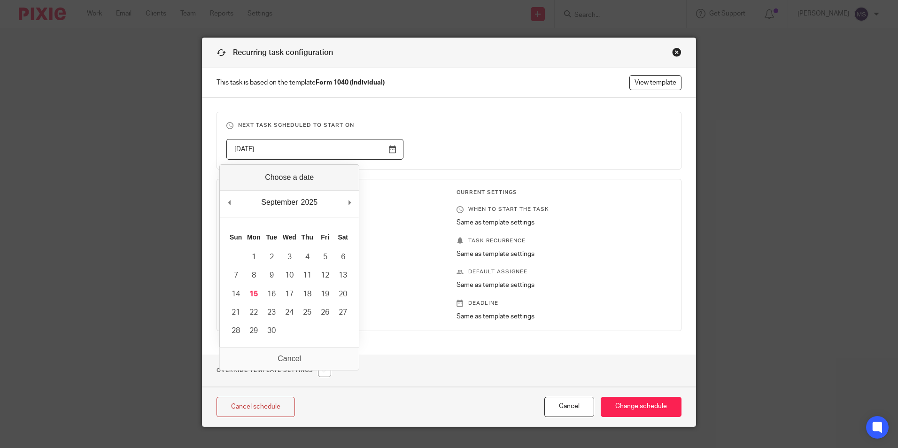
drag, startPoint x: 283, startPoint y: 151, endPoint x: 182, endPoint y: 142, distance: 101.3
click at [182, 142] on div "Recurring task configuration This task is based on the template Form 1040 (Indi…" at bounding box center [449, 224] width 898 height 448
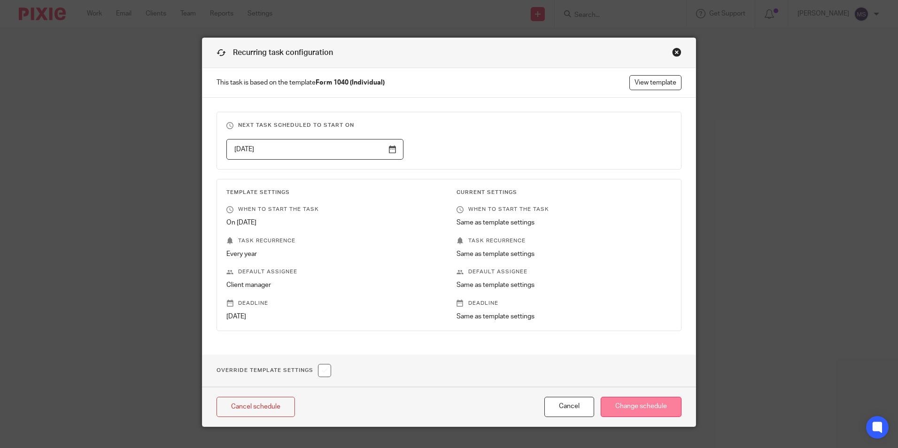
type input "[DATE]"
click at [639, 402] on input "Change schedule" at bounding box center [641, 407] width 81 height 20
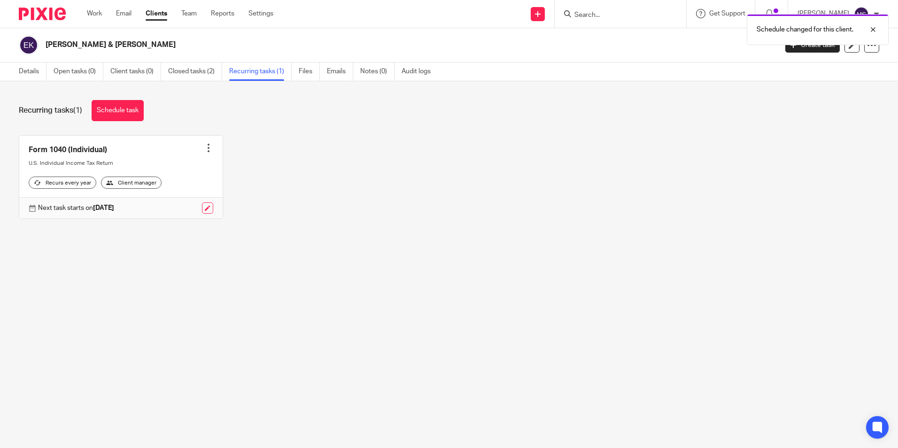
click at [204, 148] on div at bounding box center [208, 147] width 9 height 9
click at [163, 168] on link "Create task" at bounding box center [169, 169] width 75 height 14
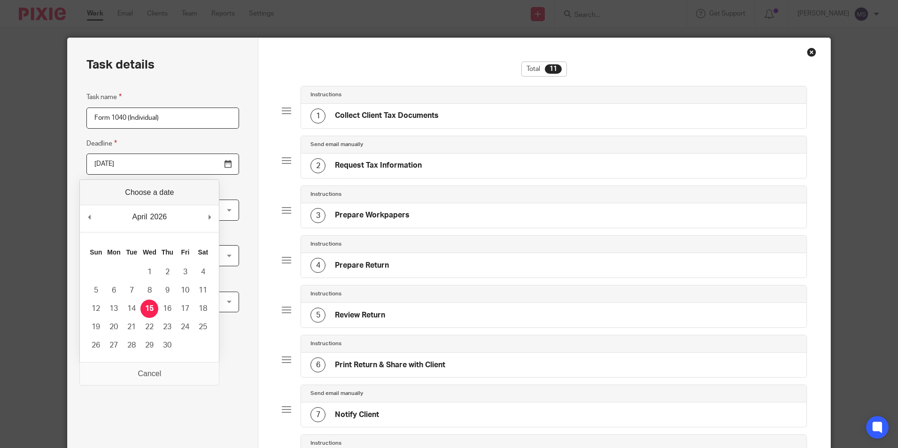
click at [147, 167] on input "2026-04-15" at bounding box center [162, 164] width 153 height 21
type input "2025-10-15"
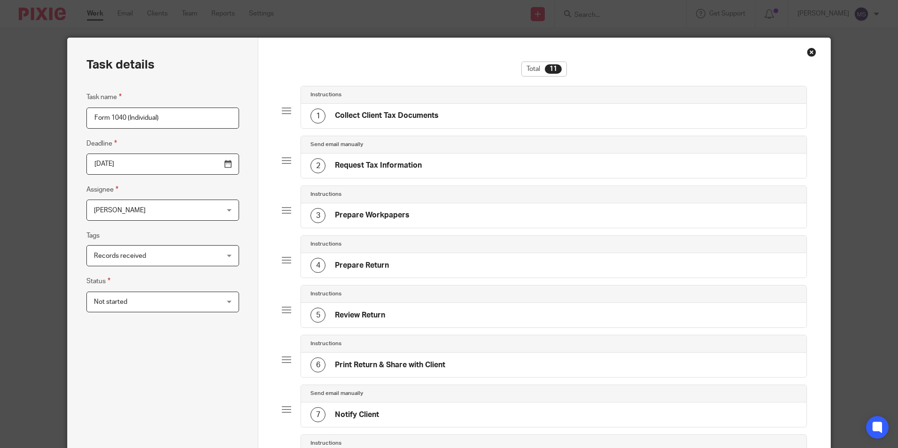
click at [138, 209] on span "[PERSON_NAME]" at bounding box center [152, 210] width 116 height 20
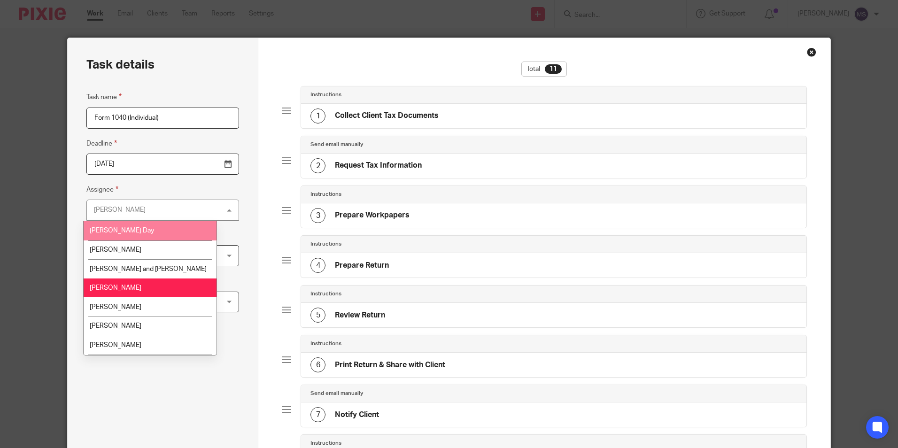
scroll to position [94, 0]
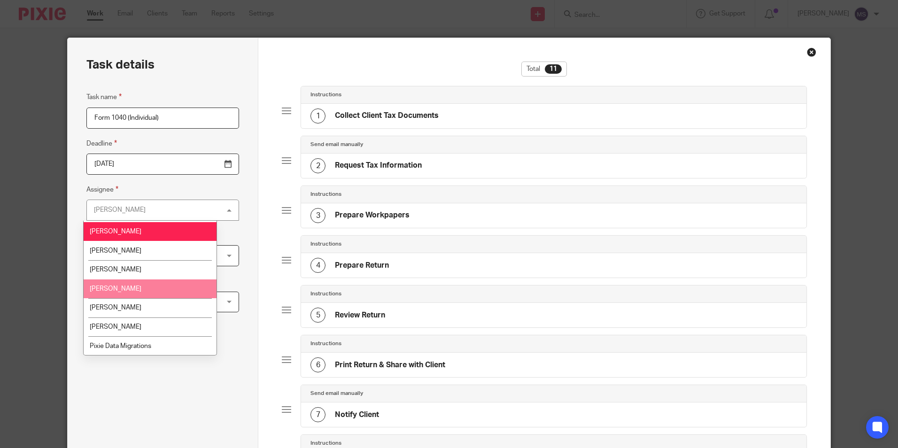
click at [118, 292] on li "[PERSON_NAME]" at bounding box center [150, 288] width 133 height 19
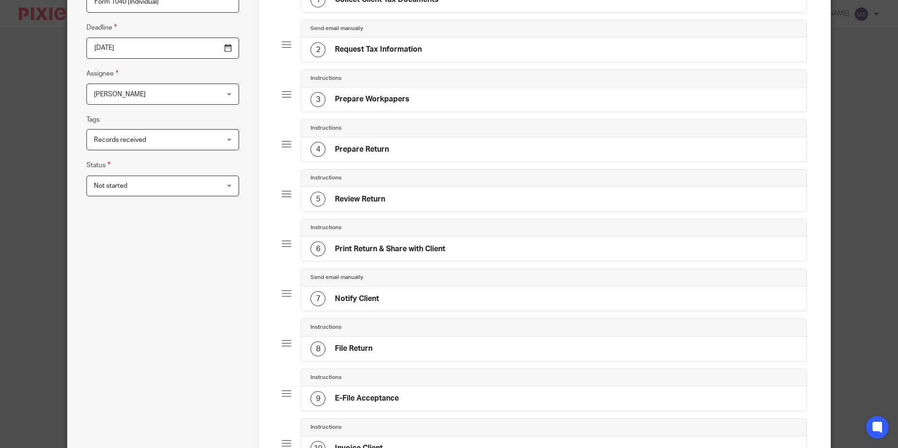
scroll to position [321, 0]
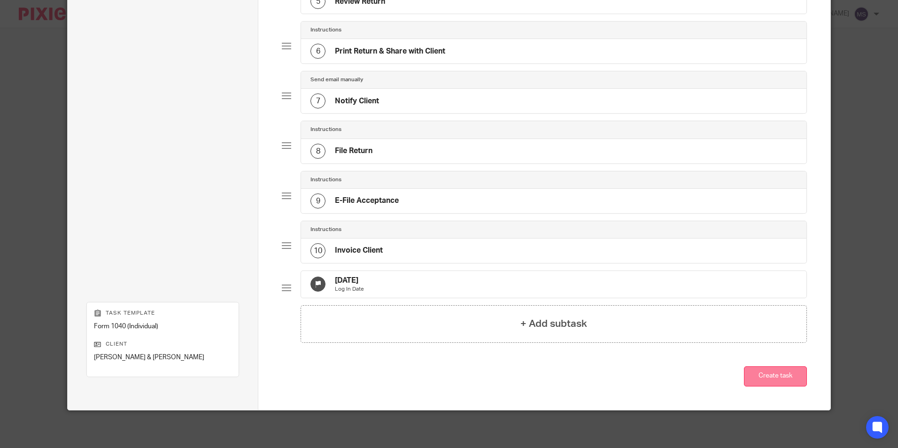
click at [769, 379] on button "Create task" at bounding box center [775, 376] width 63 height 20
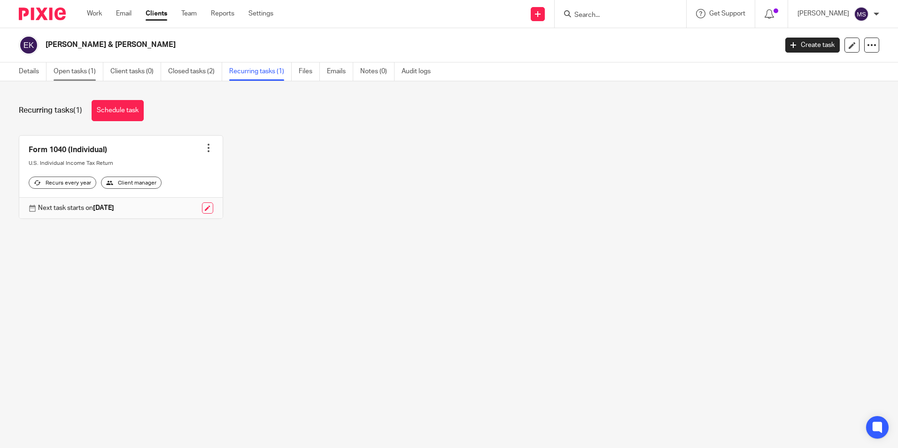
click at [63, 72] on link "Open tasks (1)" at bounding box center [79, 71] width 50 height 18
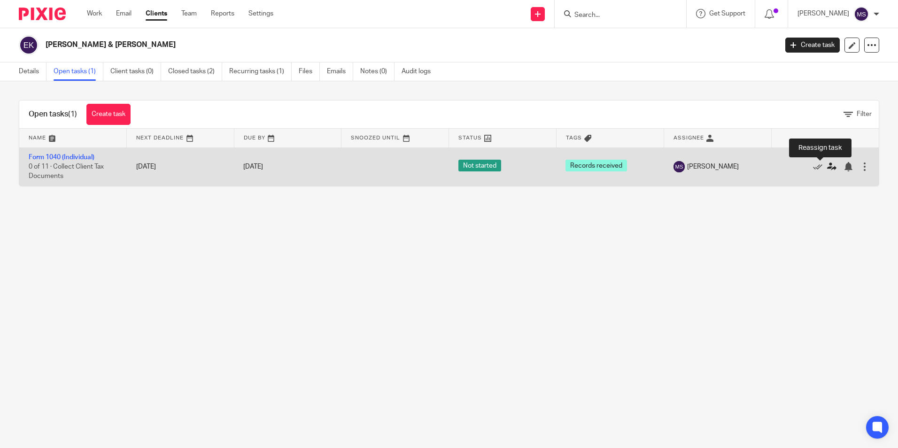
click at [827, 168] on icon at bounding box center [831, 166] width 9 height 9
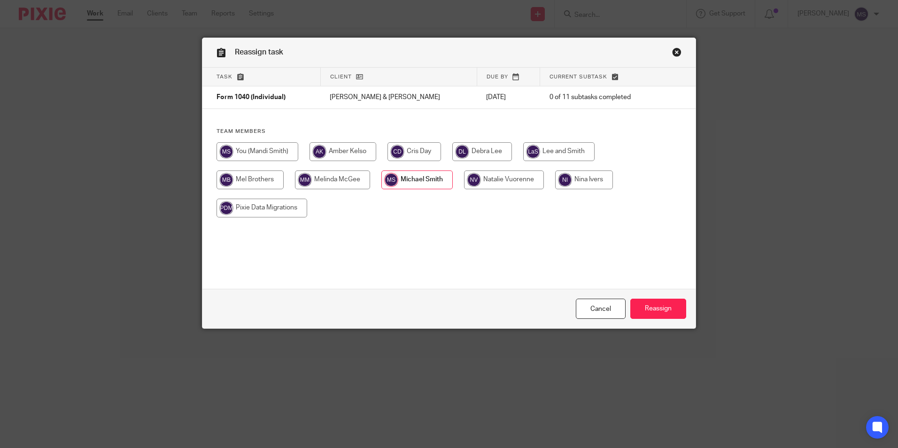
click at [347, 148] on input "radio" at bounding box center [342, 151] width 67 height 19
radio input "true"
click at [657, 312] on input "Reassign" at bounding box center [658, 309] width 56 height 20
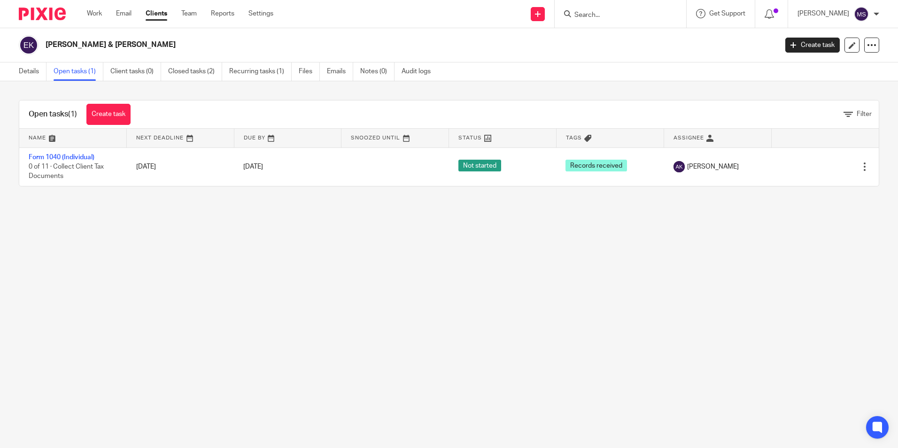
click at [595, 16] on input "Search" at bounding box center [615, 15] width 85 height 8
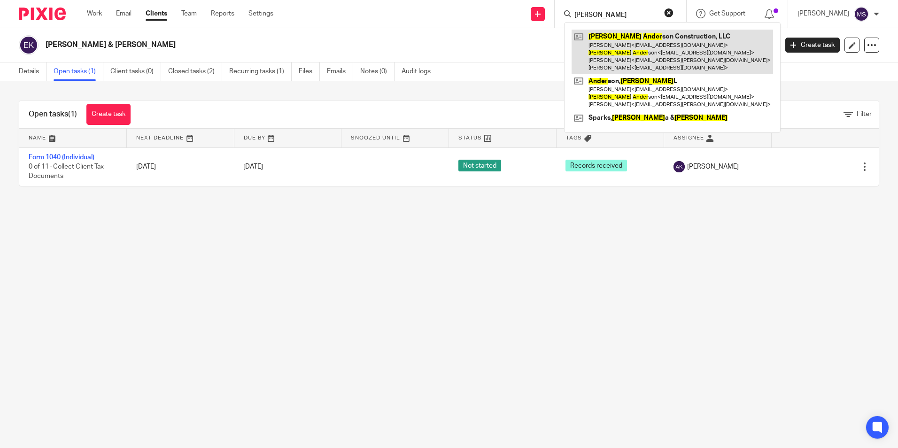
type input "[PERSON_NAME]"
click at [612, 51] on link at bounding box center [672, 52] width 201 height 45
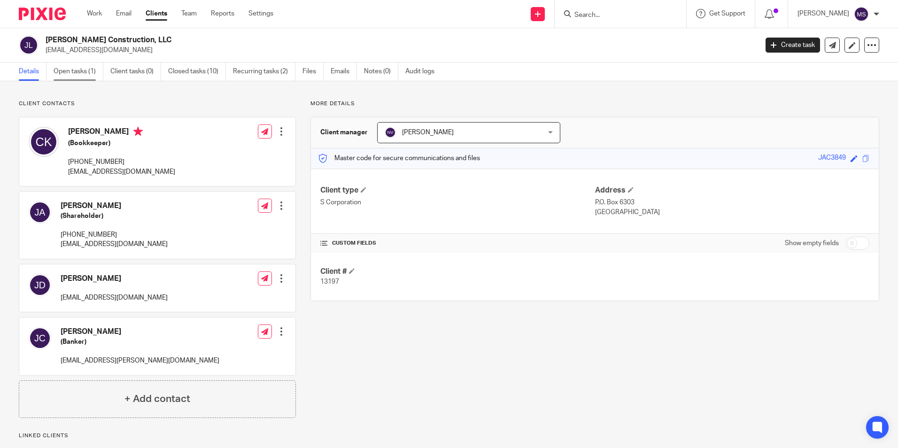
click at [71, 72] on link "Open tasks (1)" at bounding box center [79, 71] width 50 height 18
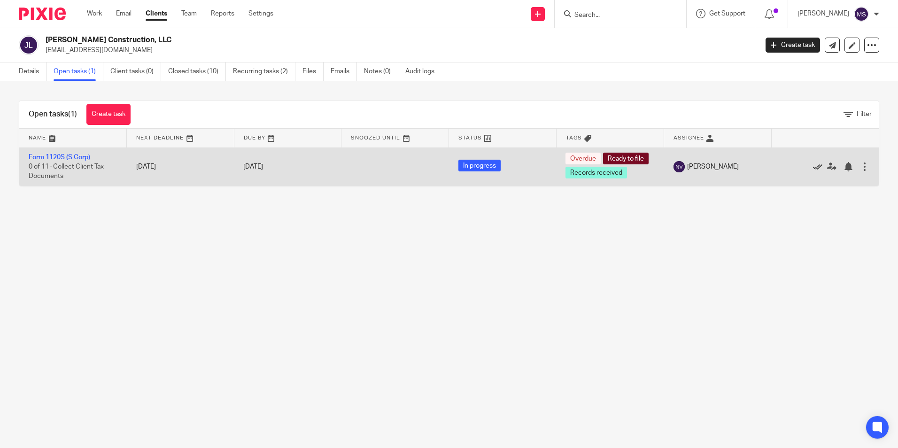
click at [813, 167] on icon at bounding box center [817, 166] width 9 height 9
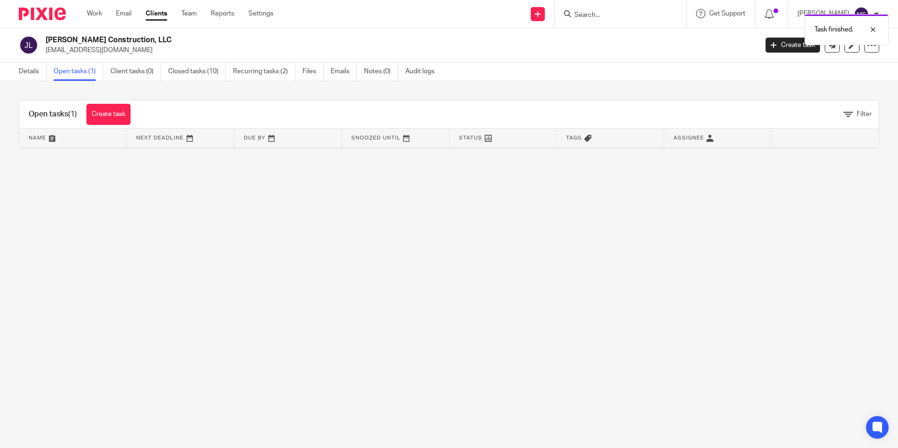
click at [78, 70] on link "Open tasks (1)" at bounding box center [79, 71] width 50 height 18
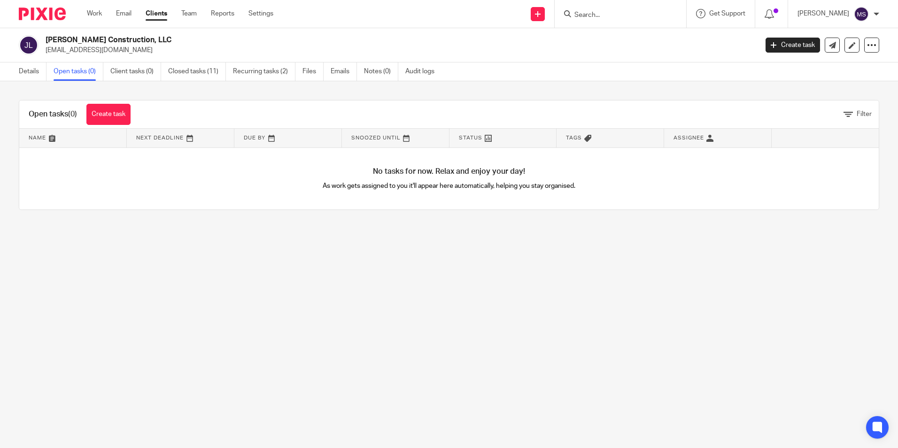
click at [592, 13] on input "Search" at bounding box center [615, 15] width 85 height 8
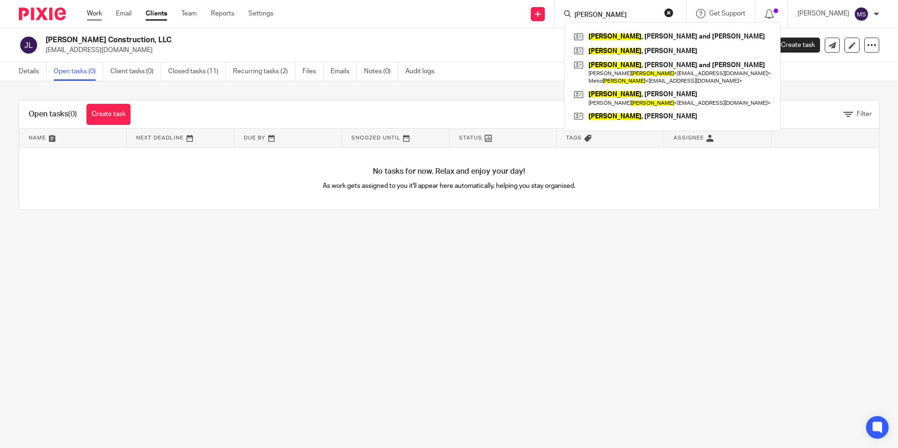
type input "[PERSON_NAME]"
click at [95, 15] on link "Work" at bounding box center [94, 13] width 15 height 9
